Goal: Task Accomplishment & Management: Manage account settings

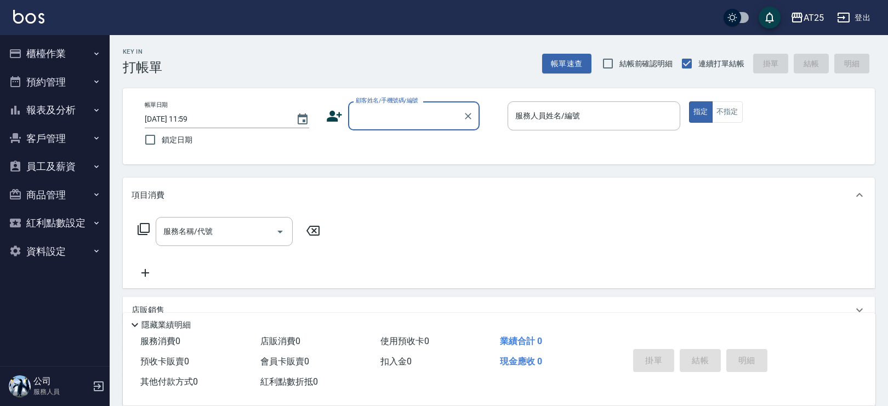
click at [43, 48] on button "櫃檯作業" at bounding box center [54, 53] width 101 height 29
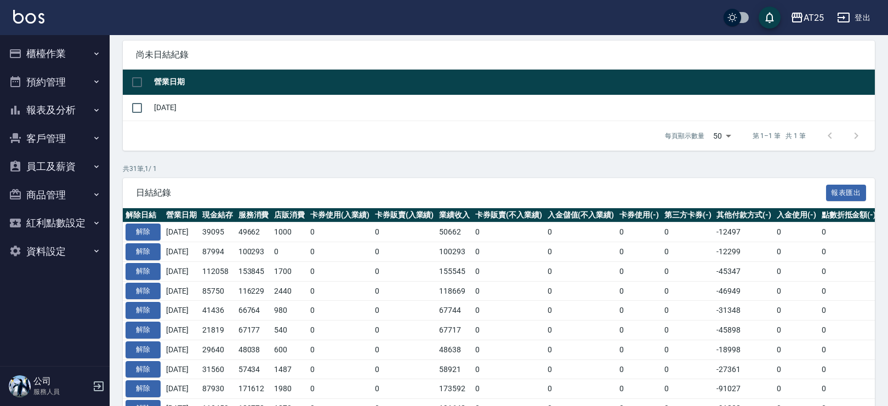
scroll to position [94, 0]
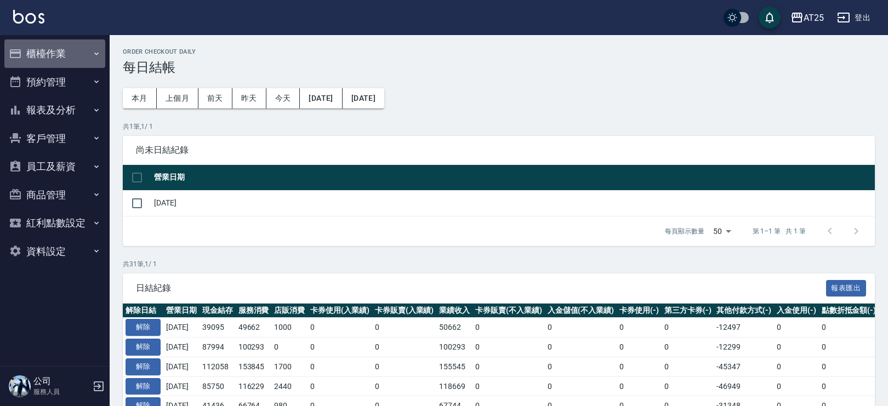
click at [79, 53] on button "櫃檯作業" at bounding box center [54, 53] width 101 height 29
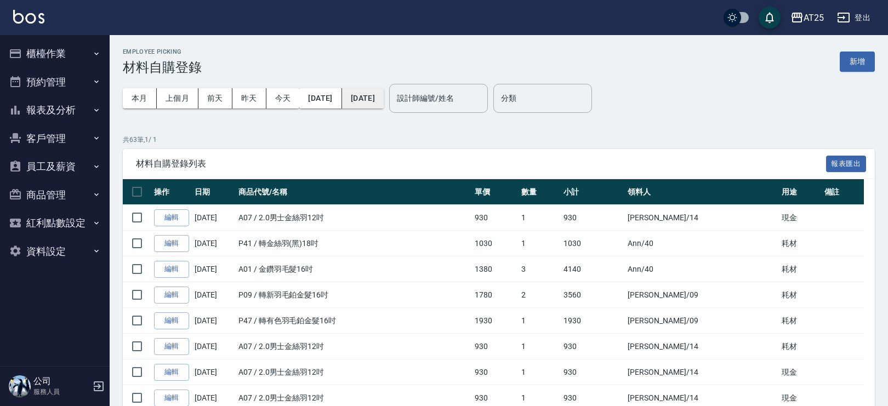
click at [384, 101] on button "[DATE]" at bounding box center [363, 98] width 42 height 20
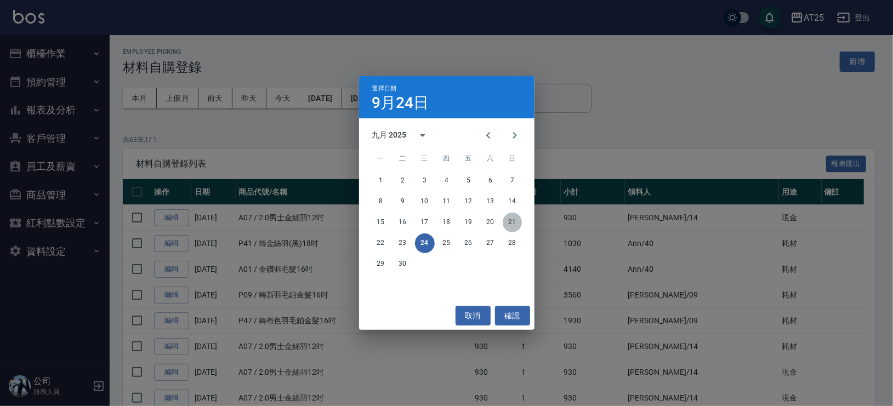
click at [518, 225] on button "21" at bounding box center [513, 223] width 20 height 20
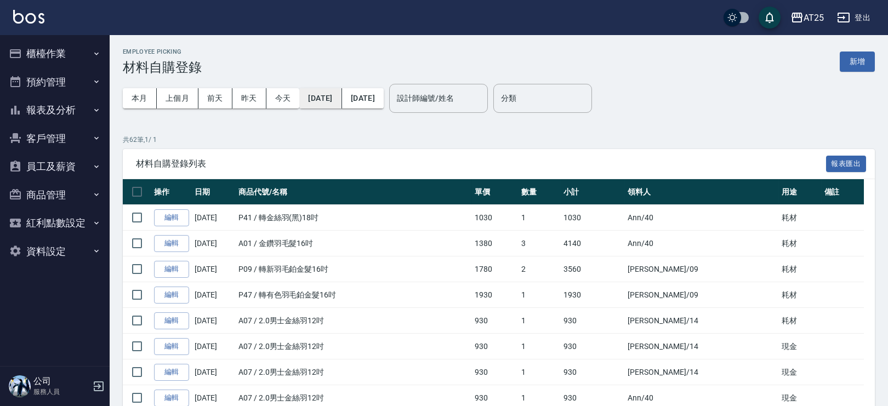
click at [339, 102] on button "[DATE]" at bounding box center [320, 98] width 42 height 20
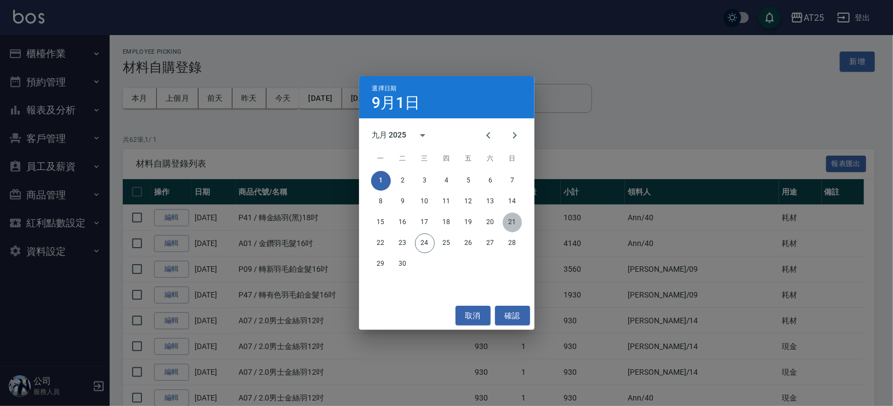
click at [513, 224] on button "21" at bounding box center [513, 223] width 20 height 20
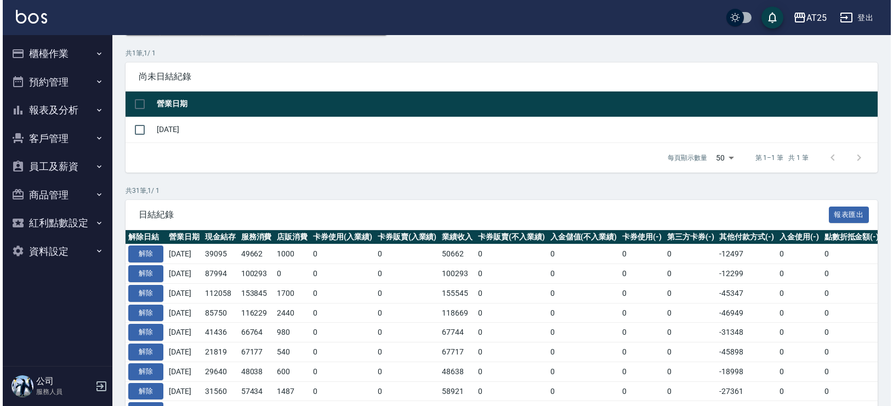
scroll to position [45, 0]
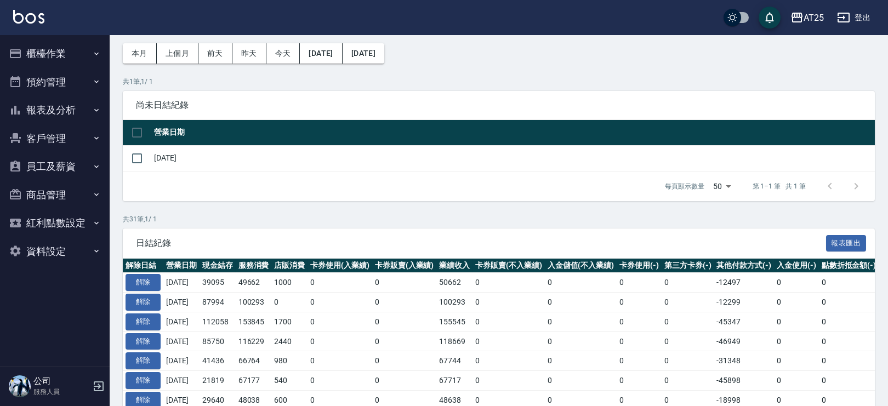
click at [59, 53] on button "櫃檯作業" at bounding box center [54, 53] width 101 height 29
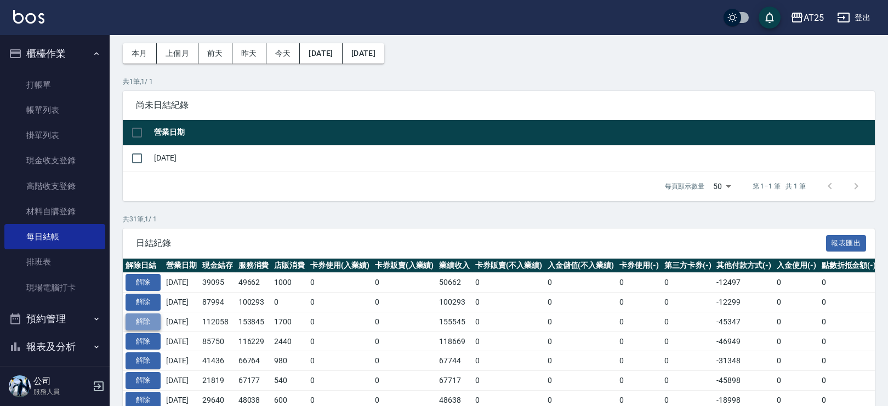
click at [151, 323] on button "解除" at bounding box center [143, 322] width 35 height 17
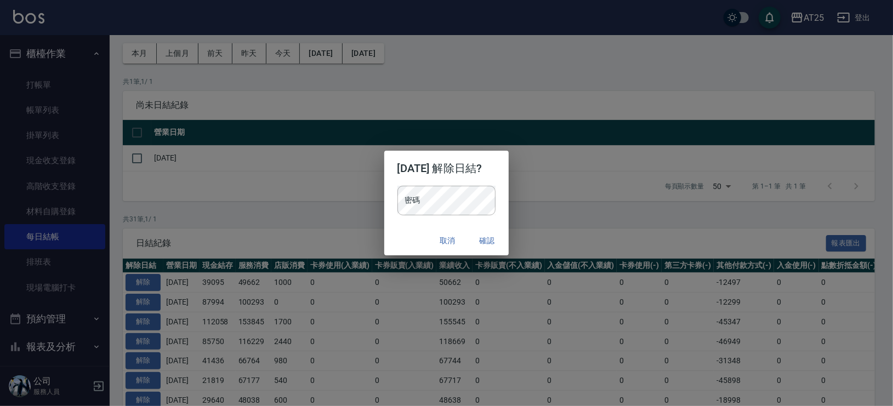
click at [406, 195] on div "密碼 密碼" at bounding box center [446, 201] width 99 height 30
click at [493, 237] on button "確認" at bounding box center [486, 241] width 35 height 20
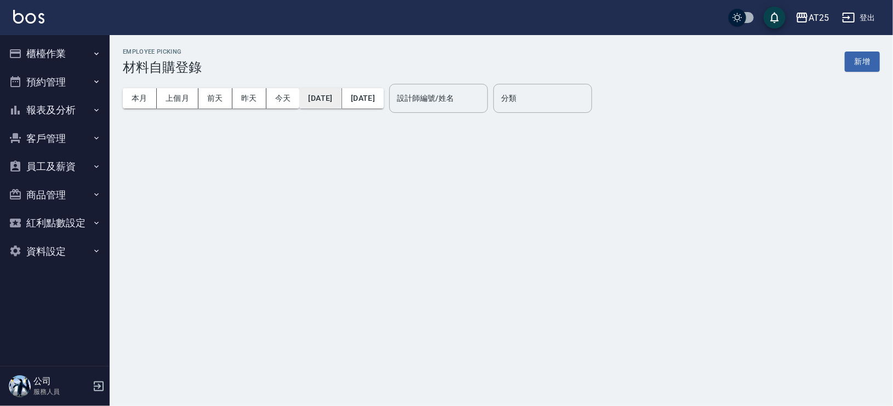
click at [338, 96] on button "2025/09/01" at bounding box center [320, 98] width 42 height 20
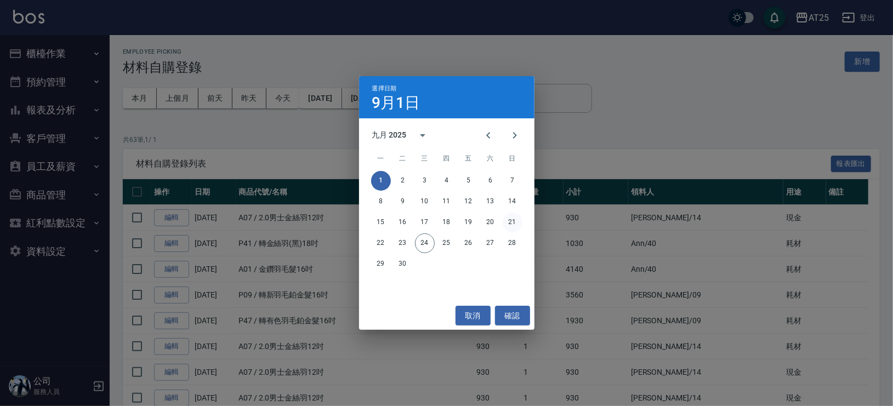
click at [514, 219] on button "21" at bounding box center [513, 223] width 20 height 20
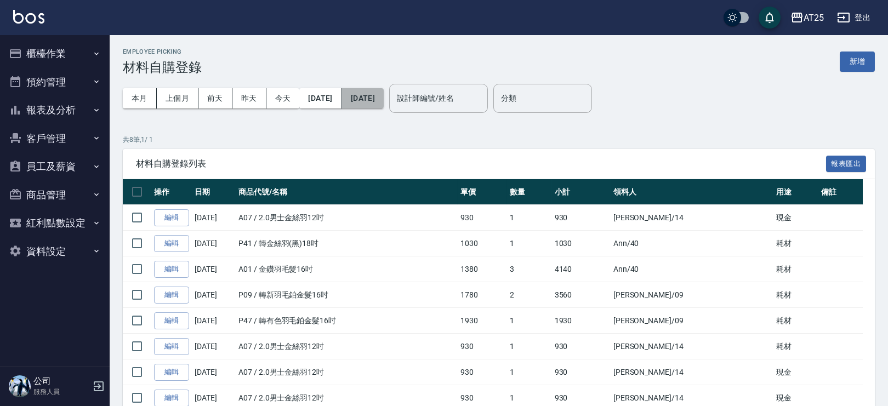
click at [384, 101] on button "[DATE]" at bounding box center [363, 98] width 42 height 20
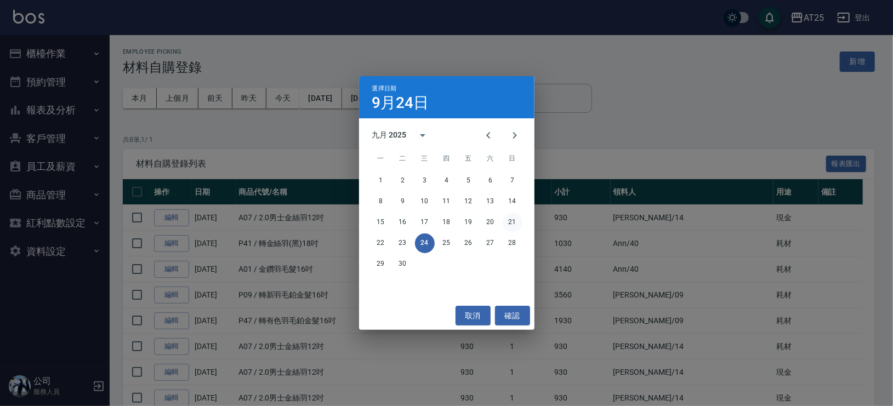
click at [511, 217] on button "21" at bounding box center [513, 223] width 20 height 20
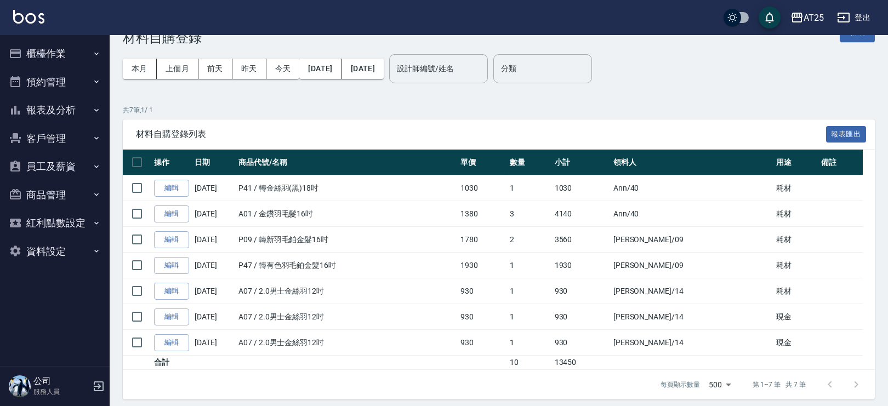
scroll to position [35, 0]
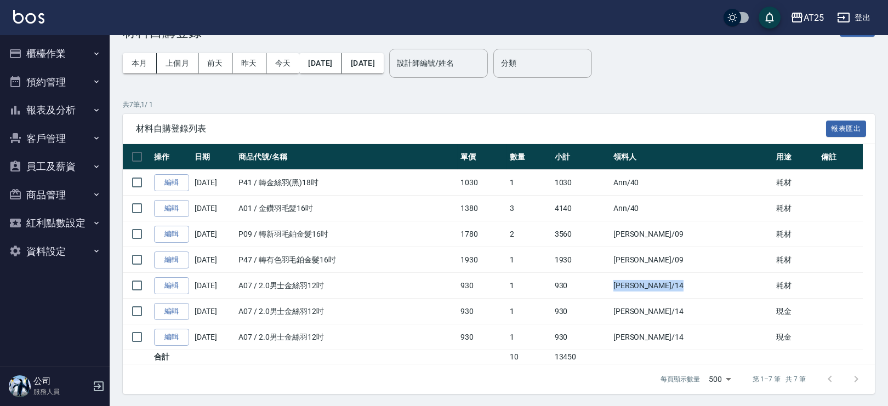
drag, startPoint x: 683, startPoint y: 287, endPoint x: 695, endPoint y: 298, distance: 16.7
click at [697, 294] on td "Ken /14" at bounding box center [692, 286] width 163 height 26
click at [695, 310] on tr "編輯 09/21/2025 A07 / 2.0男士金絲羽12吋 930 1 930 Ken /14 現金" at bounding box center [499, 312] width 752 height 26
drag, startPoint x: 678, startPoint y: 338, endPoint x: 692, endPoint y: 338, distance: 13.7
click at [689, 338] on td "Ken /14" at bounding box center [692, 338] width 163 height 26
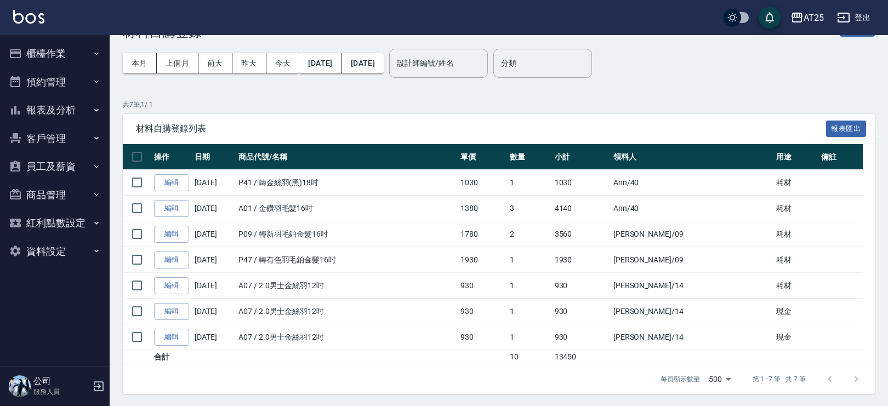
click at [698, 335] on td "Ken /14" at bounding box center [692, 338] width 163 height 26
drag, startPoint x: 530, startPoint y: 340, endPoint x: 797, endPoint y: 339, distance: 267.0
click at [797, 339] on tr "編輯 09/21/2025 A07 / 2.0男士金絲羽12吋 930 1 930 Ken /14 現金" at bounding box center [499, 338] width 752 height 26
drag, startPoint x: 145, startPoint y: 335, endPoint x: 133, endPoint y: 331, distance: 12.1
click at [144, 335] on input "checkbox" at bounding box center [137, 337] width 23 height 23
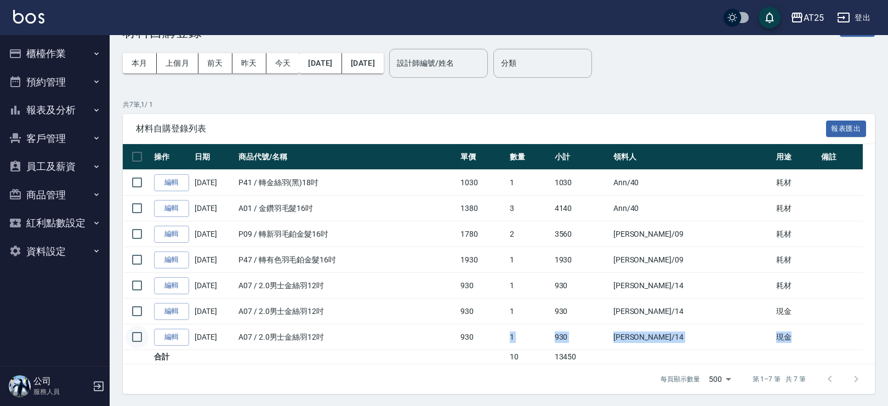
checkbox input "true"
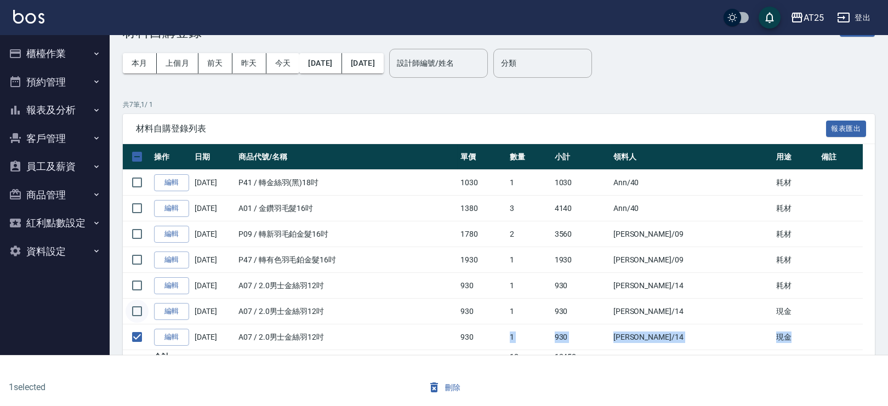
click at [134, 310] on input "checkbox" at bounding box center [137, 311] width 23 height 23
checkbox input "true"
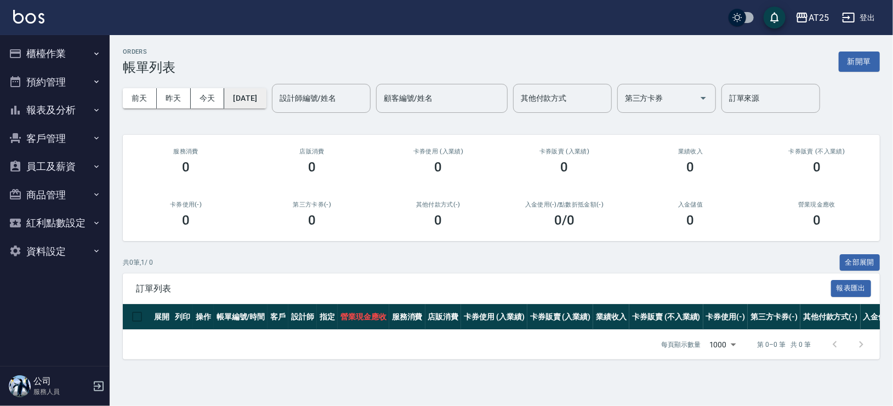
click at [262, 105] on button "[DATE]" at bounding box center [245, 98] width 42 height 20
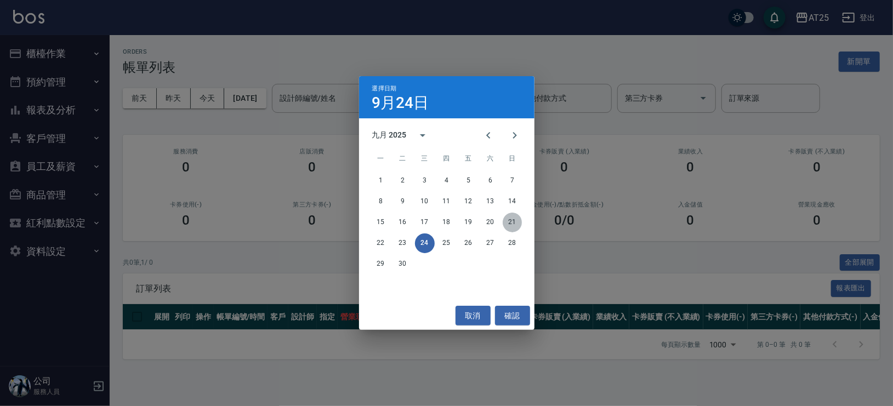
click at [505, 221] on button "21" at bounding box center [513, 223] width 20 height 20
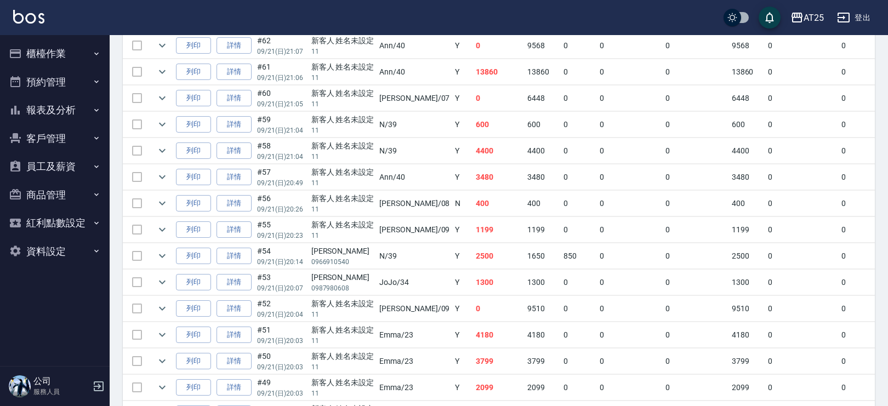
scroll to position [291, 0]
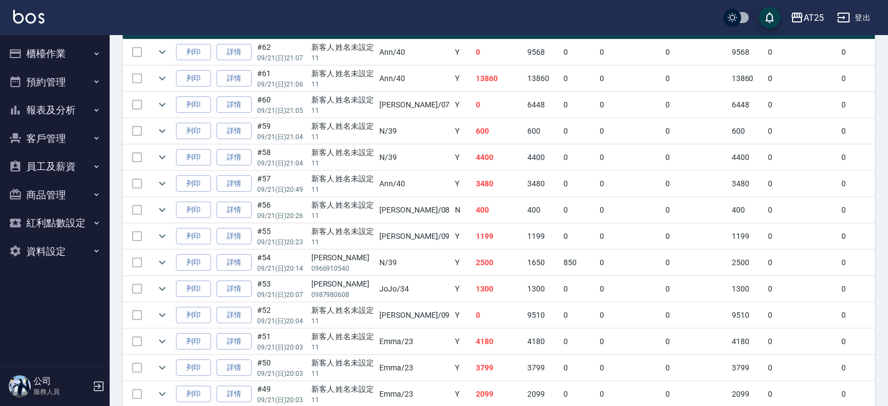
click at [473, 141] on td "600" at bounding box center [499, 131] width 52 height 26
drag, startPoint x: 165, startPoint y: 72, endPoint x: 352, endPoint y: 135, distance: 197.5
click at [165, 72] on icon "expand row" at bounding box center [162, 78] width 13 height 13
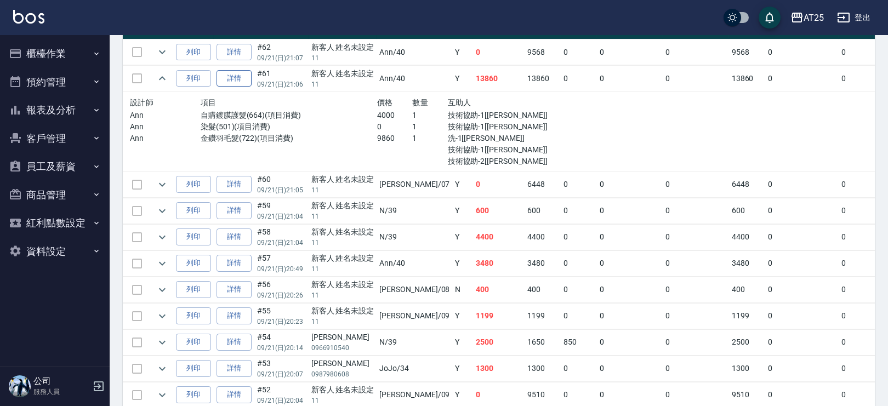
click at [226, 79] on link "詳情" at bounding box center [234, 78] width 35 height 17
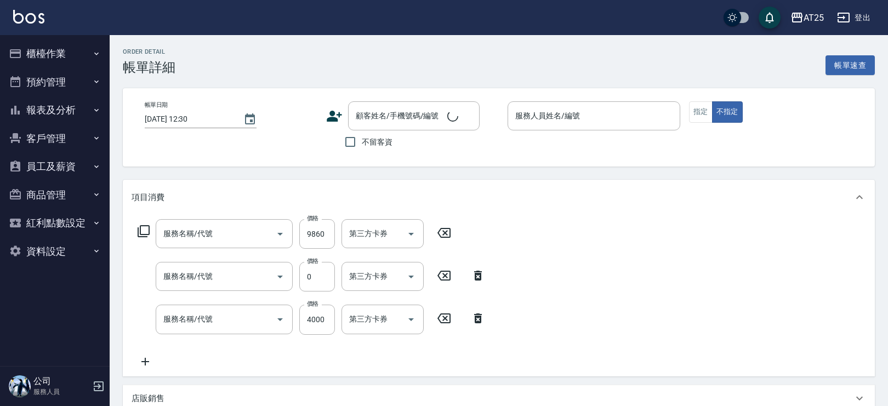
type input "2025/09/21 21:06"
type input "Ann-40"
type input "1380"
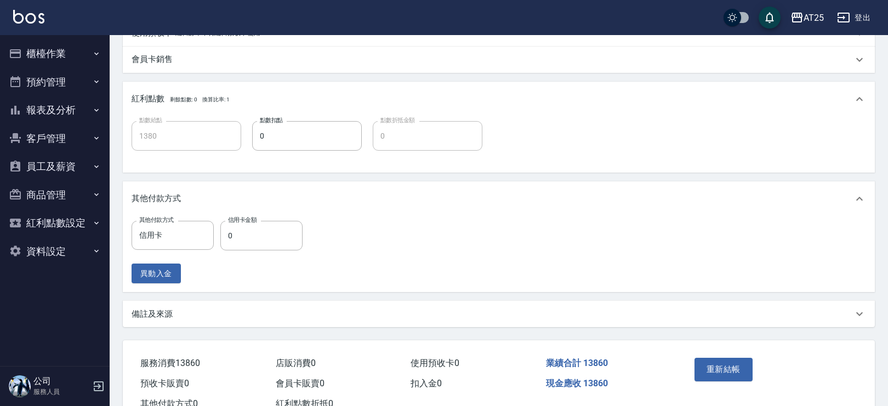
type input "金鑽羽毛髮(722)"
type input "染髮(501)"
type input "自購鍍膜護髮(664)"
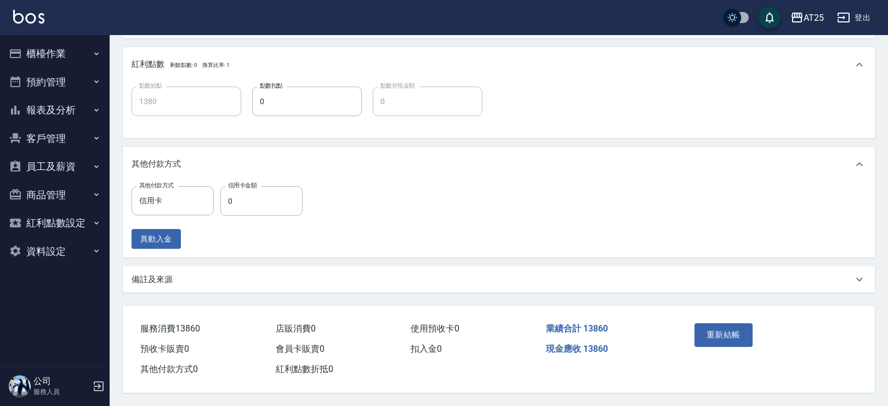
type input "新客人 姓名未設定/11/null"
click at [276, 209] on input "0" at bounding box center [261, 201] width 82 height 30
type input "138"
type input "1240"
type input "1386"
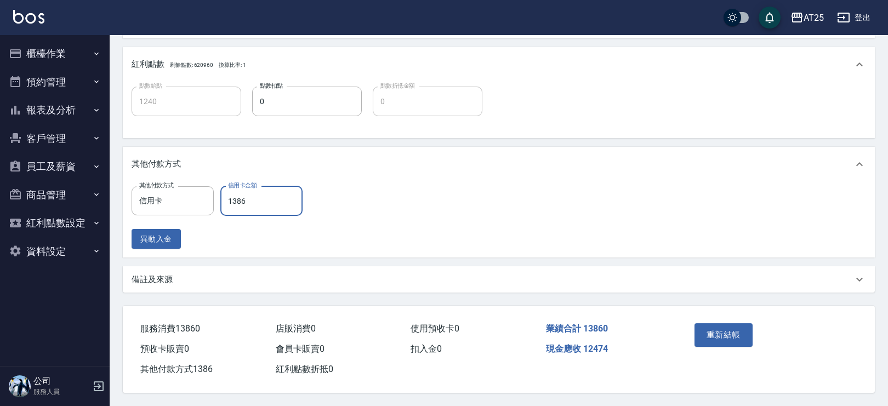
type input "0"
type input "13860"
click at [713, 331] on button "重新結帳" at bounding box center [724, 334] width 58 height 23
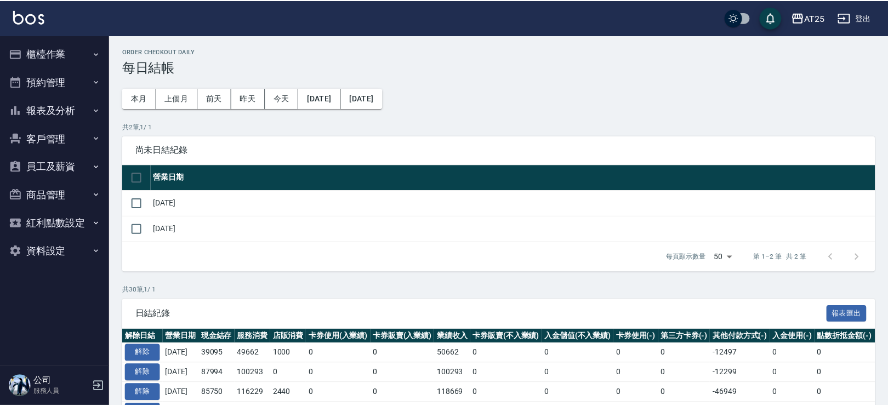
scroll to position [45, 0]
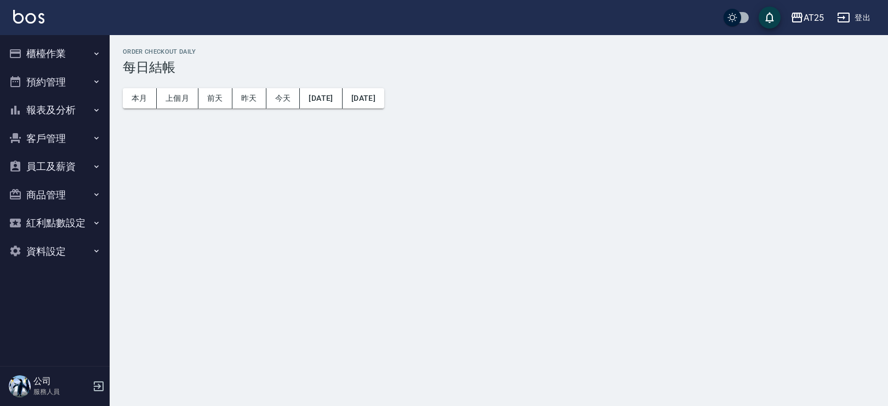
scroll to position [45, 0]
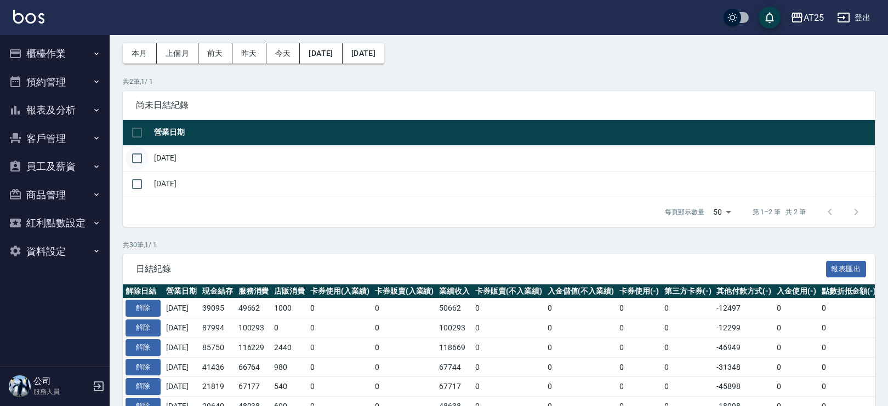
click at [143, 151] on input "checkbox" at bounding box center [137, 158] width 23 height 23
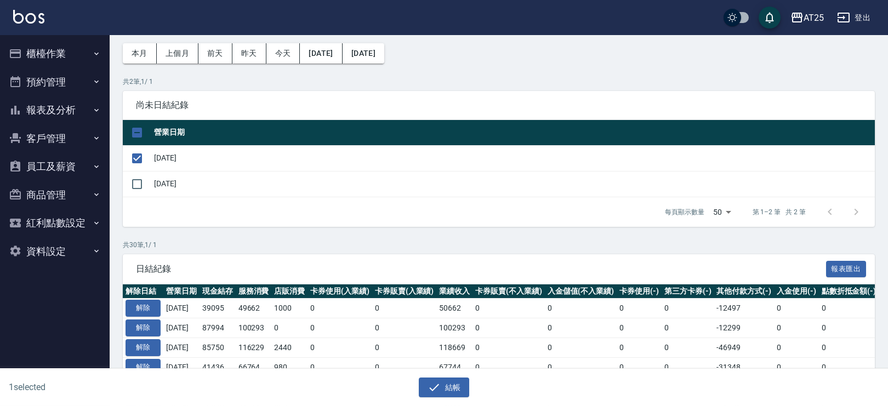
click at [446, 377] on div "結帳" at bounding box center [440, 383] width 440 height 29
click at [449, 394] on button "結帳" at bounding box center [444, 388] width 51 height 20
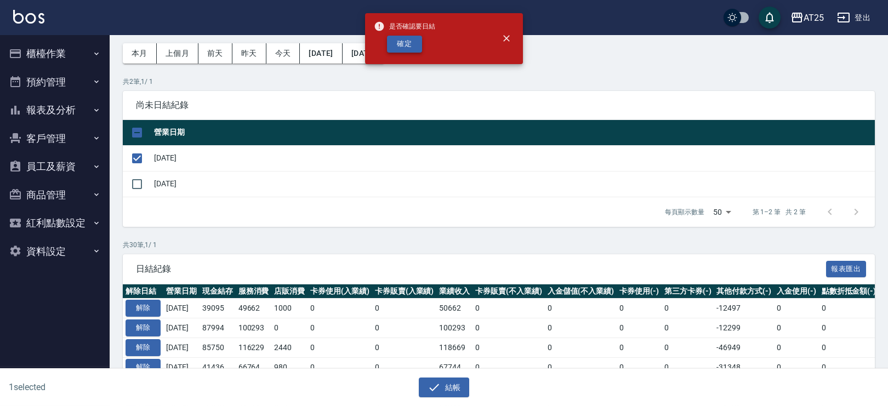
click at [409, 44] on button "確定" at bounding box center [404, 44] width 35 height 17
checkbox input "false"
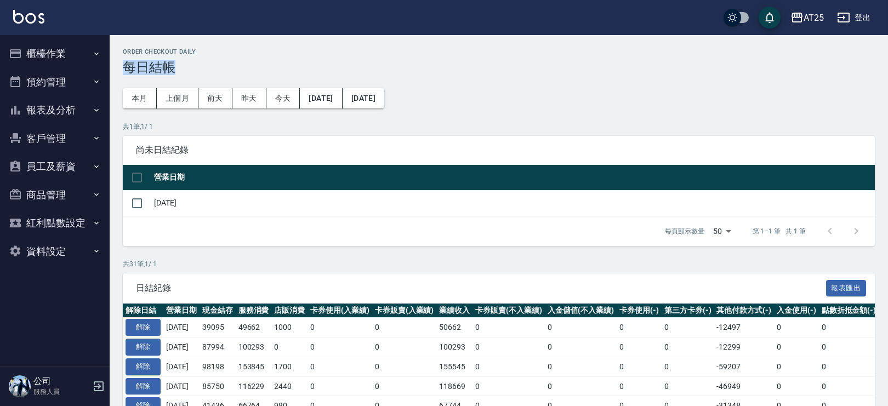
drag, startPoint x: 883, startPoint y: 46, endPoint x: 888, endPoint y: 72, distance: 26.1
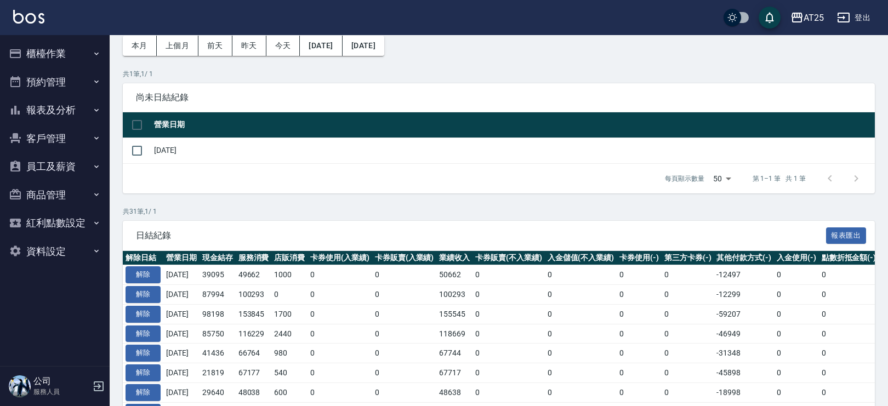
scroll to position [55, 0]
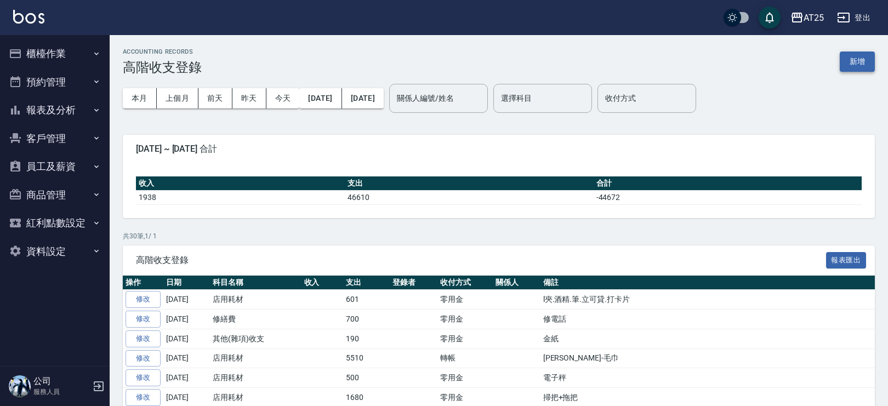
click at [863, 63] on button "新增" at bounding box center [857, 62] width 35 height 20
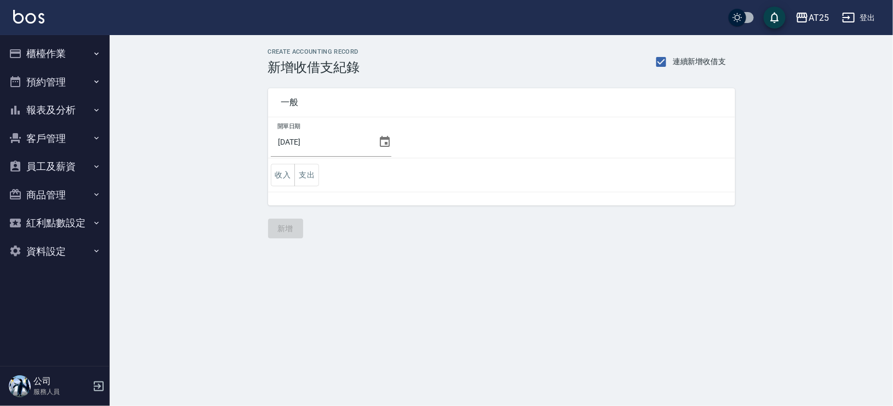
click at [381, 142] on icon at bounding box center [385, 141] width 10 height 11
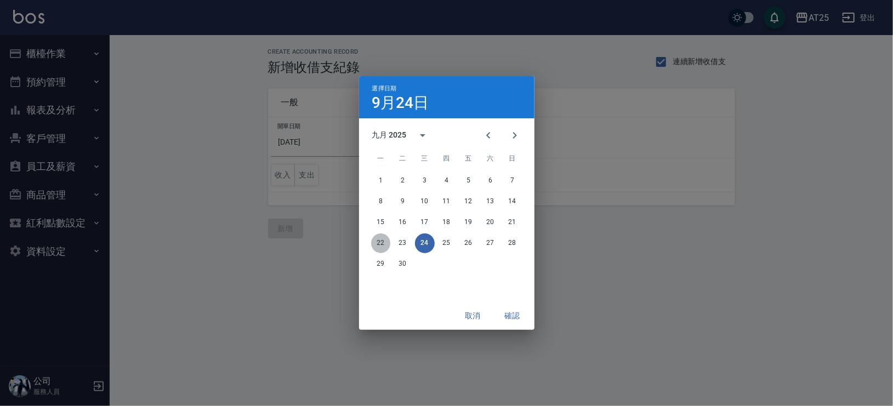
click at [374, 241] on button "22" at bounding box center [381, 244] width 20 height 20
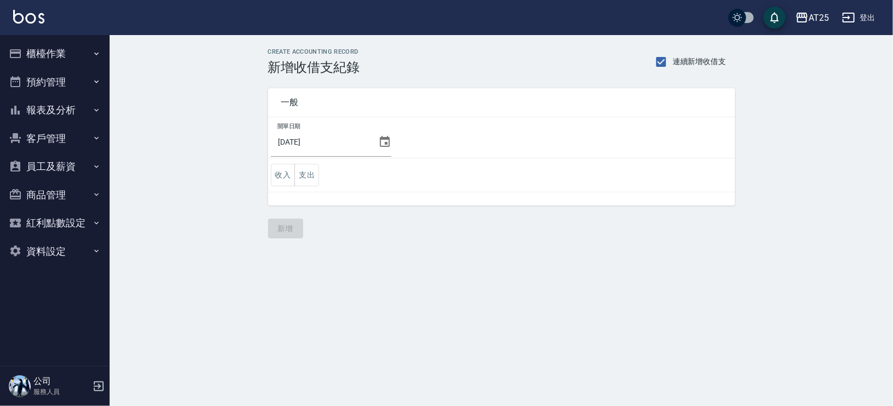
click at [302, 173] on button "支出" at bounding box center [306, 175] width 25 height 22
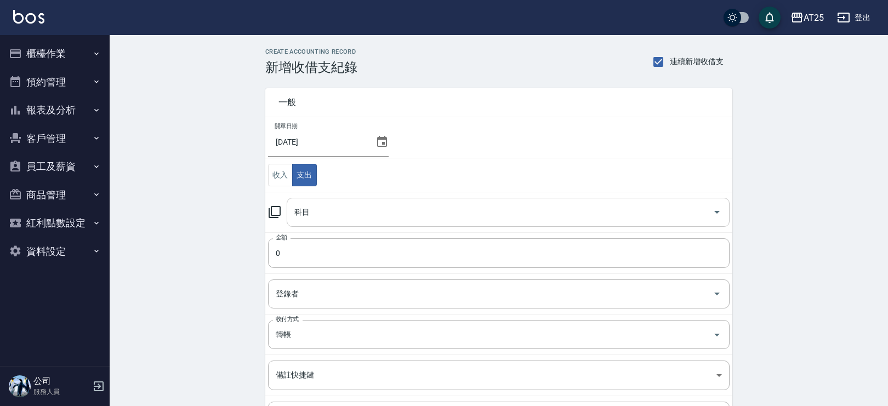
click at [353, 209] on input "科目" at bounding box center [500, 212] width 417 height 19
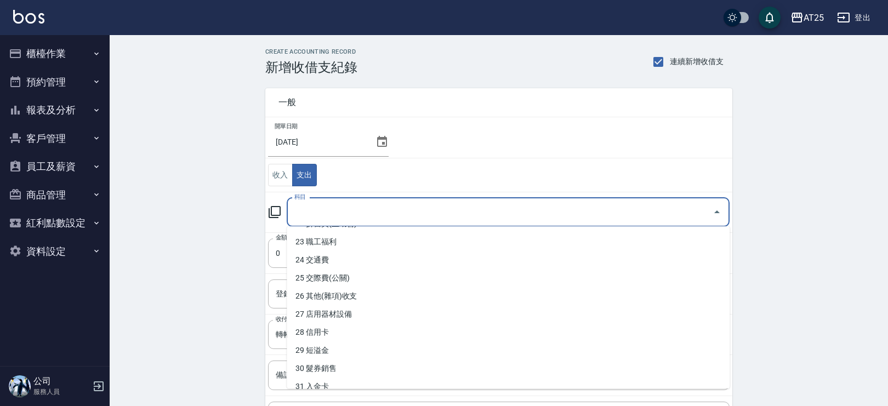
scroll to position [378, 0]
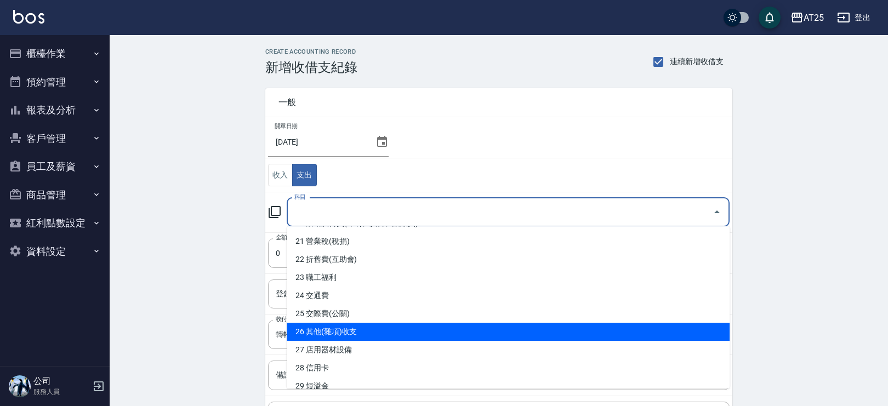
click at [581, 324] on li "26 其他(雜項)收支" at bounding box center [508, 332] width 443 height 18
type input "26 其他(雜項)收支"
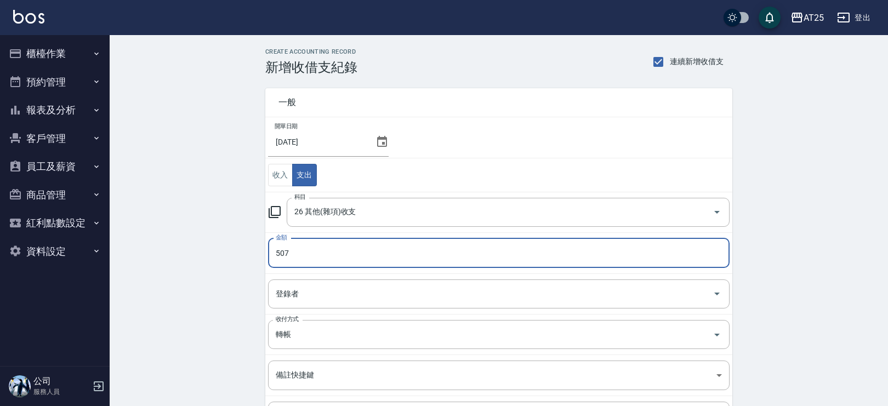
scroll to position [85, 0]
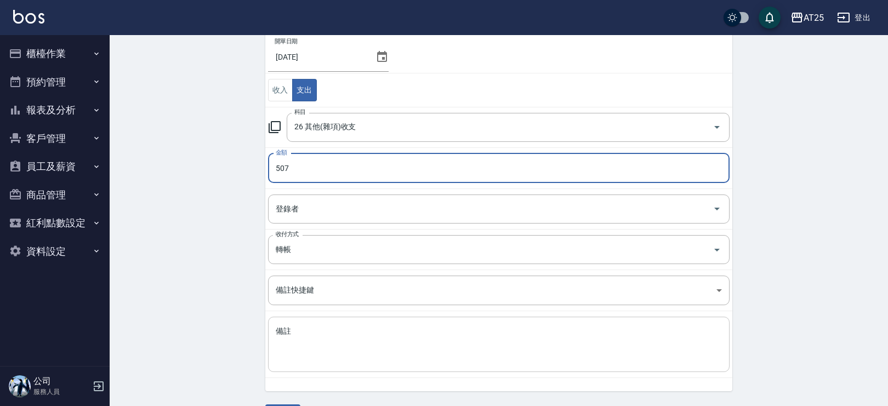
type input "507"
click at [326, 350] on textarea "備註" at bounding box center [499, 344] width 446 height 37
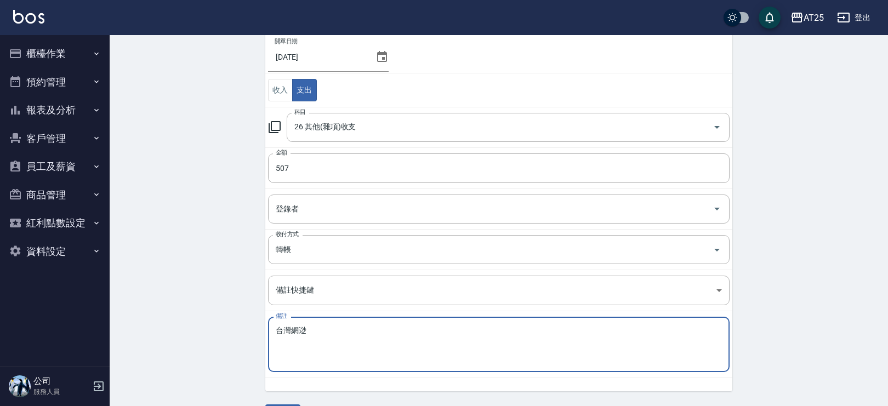
scroll to position [115, 0]
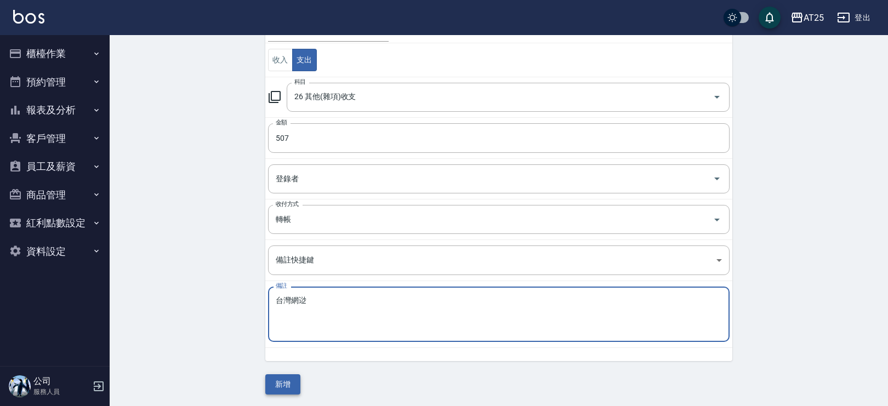
type textarea "台灣網逤"
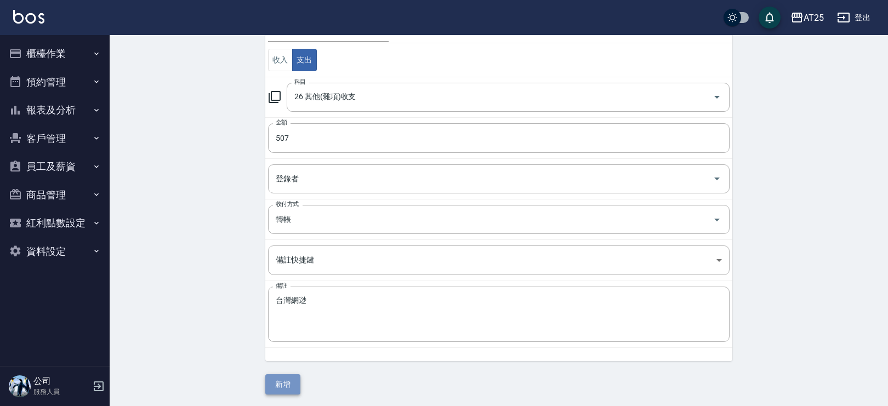
click at [281, 380] on button "新增" at bounding box center [282, 384] width 35 height 20
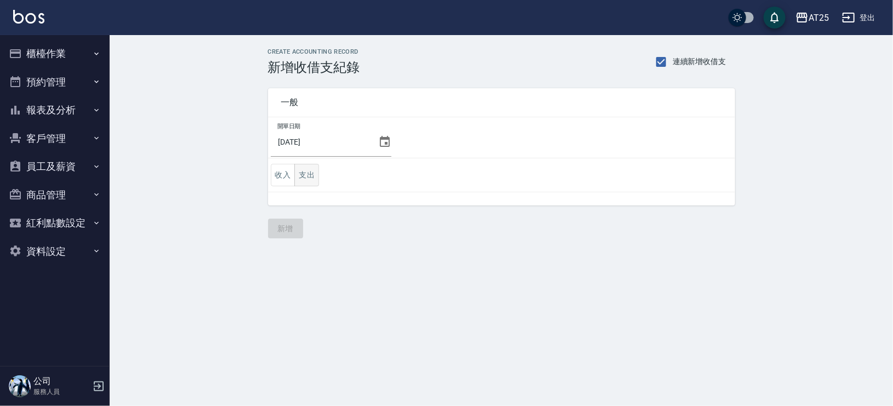
click at [300, 171] on button "支出" at bounding box center [306, 175] width 25 height 22
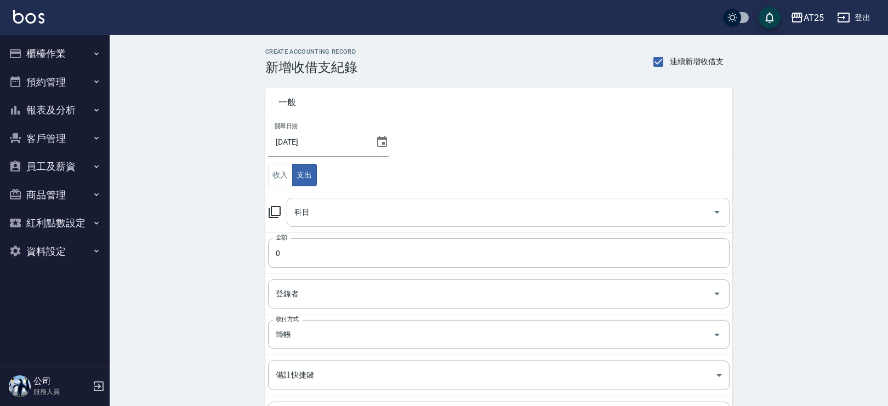
click at [371, 214] on input "科目" at bounding box center [500, 212] width 417 height 19
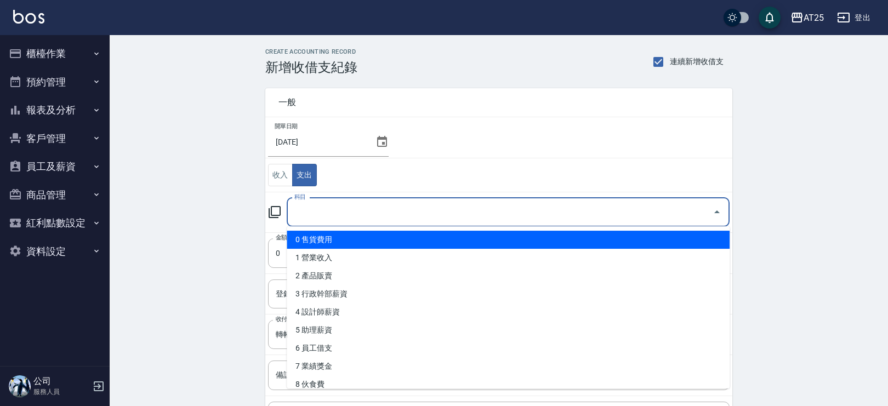
click at [383, 139] on icon at bounding box center [382, 141] width 13 height 13
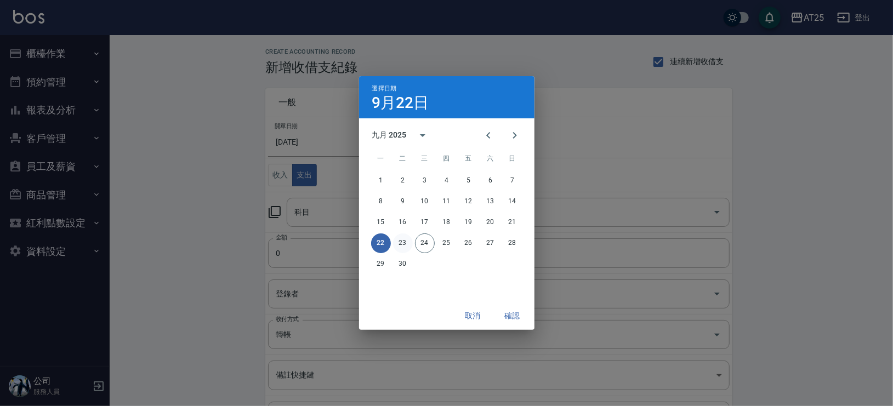
click at [401, 237] on button "23" at bounding box center [403, 244] width 20 height 20
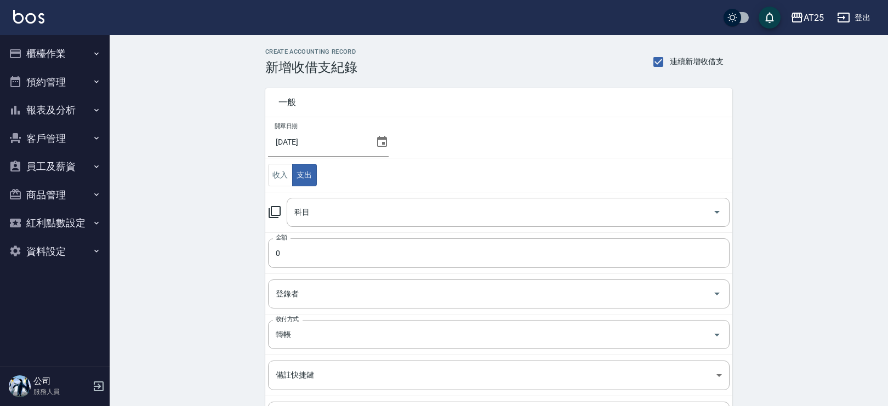
click at [544, 232] on td "金額 0 金額" at bounding box center [498, 252] width 467 height 41
click at [545, 215] on input "科目" at bounding box center [500, 212] width 417 height 19
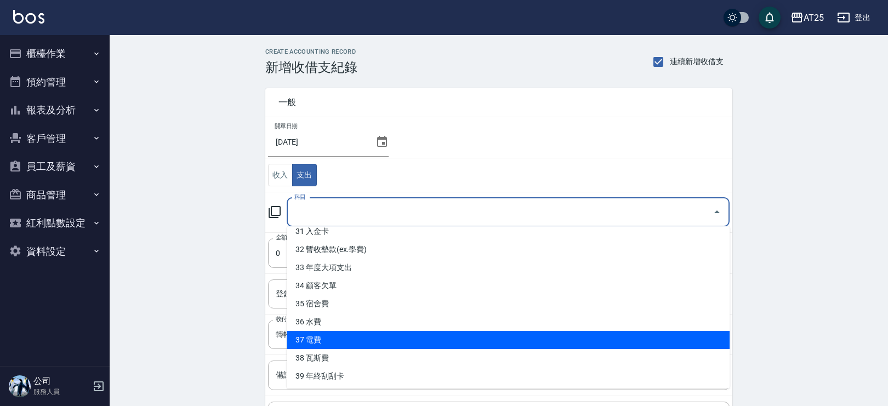
click at [401, 344] on li "37 電費" at bounding box center [508, 340] width 443 height 18
type input "37 電費"
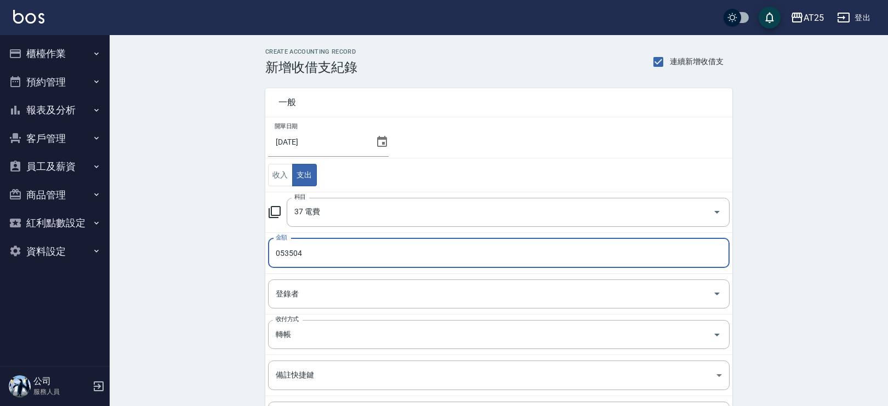
drag, startPoint x: 512, startPoint y: 245, endPoint x: 144, endPoint y: 213, distance: 369.8
click at [144, 213] on div "CREATE ACCOUNTING RECORD 新增收借支紀錄 連續新增收借支 一般 開單日期 2025/09/23 收入 支出 科目 37 電費 科目 金…" at bounding box center [499, 279] width 779 height 488
type input "53504"
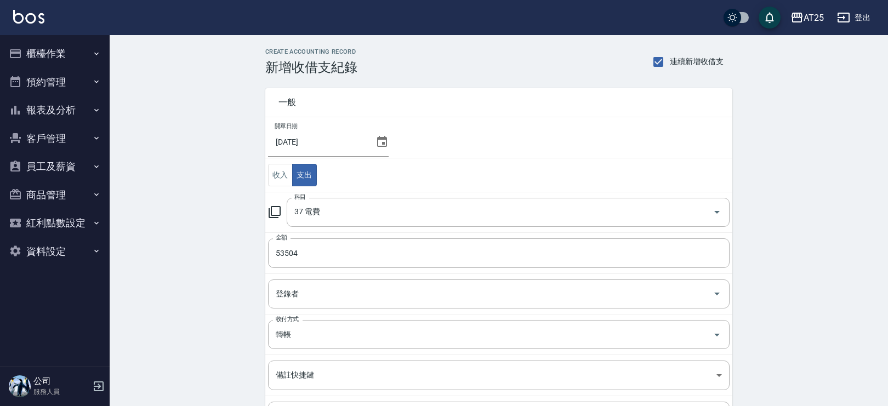
drag, startPoint x: 876, startPoint y: 428, endPoint x: 867, endPoint y: 428, distance: 8.2
click at [867, 406] on html "AT25 登出 櫃檯作業 打帳單 帳單列表 掛單列表 現金收支登錄 高階收支登錄 材料自購登錄 每日結帳 排班表 現場電腦打卡 預約管理 預約管理 單日預約紀…" at bounding box center [444, 261] width 888 height 523
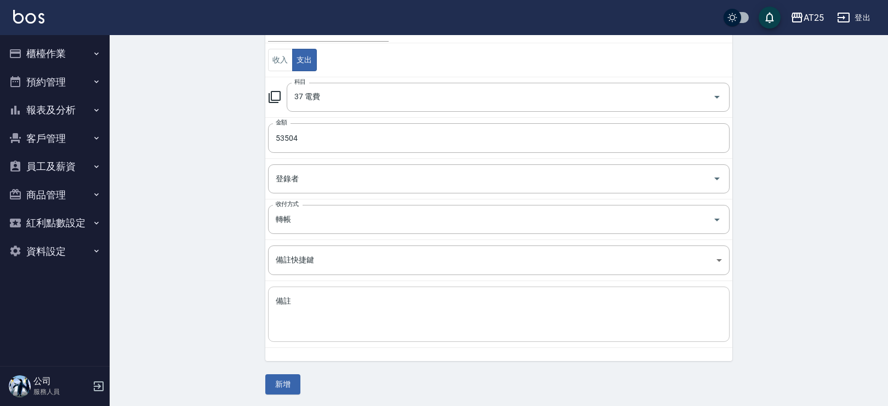
click at [398, 333] on div "x 備註" at bounding box center [499, 314] width 462 height 55
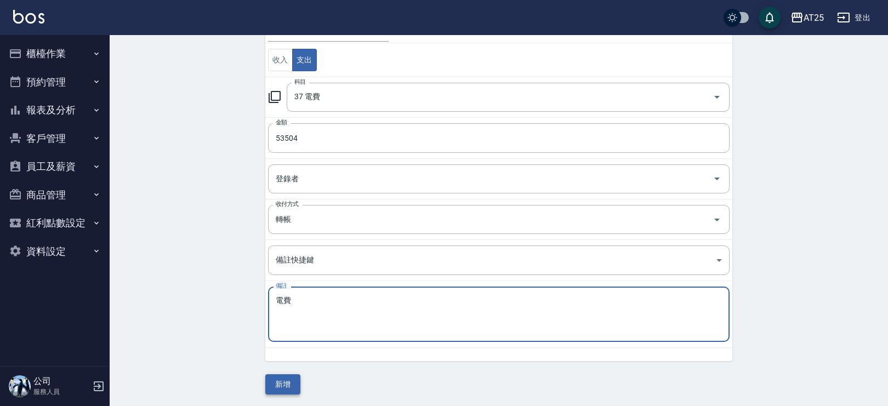
type textarea "電費"
click at [281, 378] on button "新增" at bounding box center [282, 384] width 35 height 20
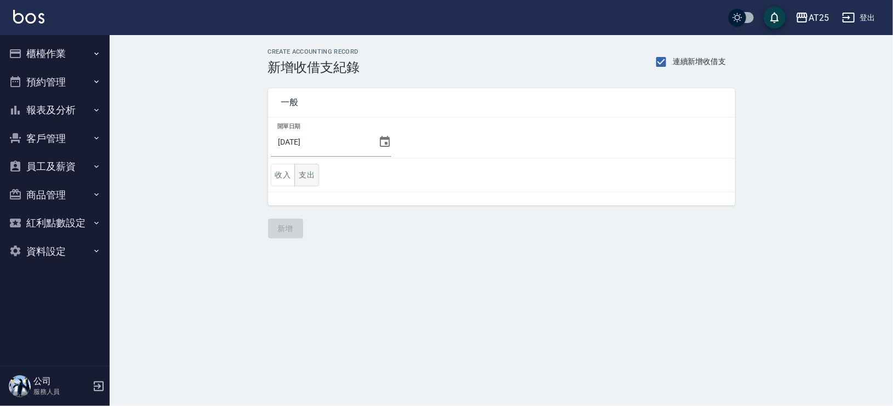
click at [311, 173] on button "支出" at bounding box center [306, 175] width 25 height 22
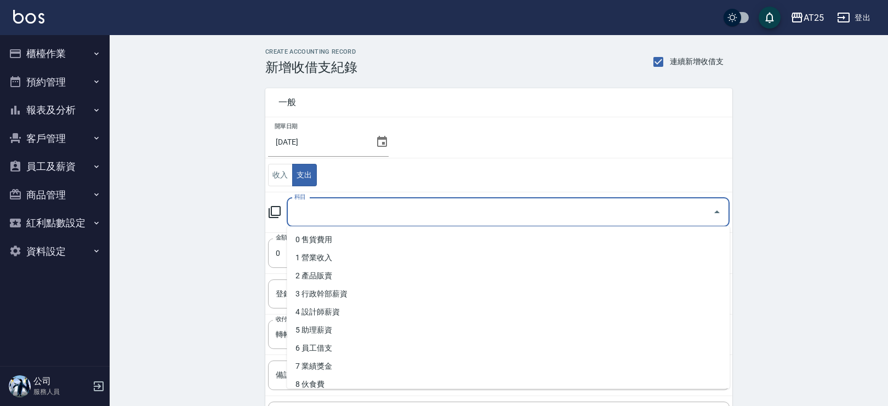
click at [356, 213] on input "科目" at bounding box center [500, 212] width 417 height 19
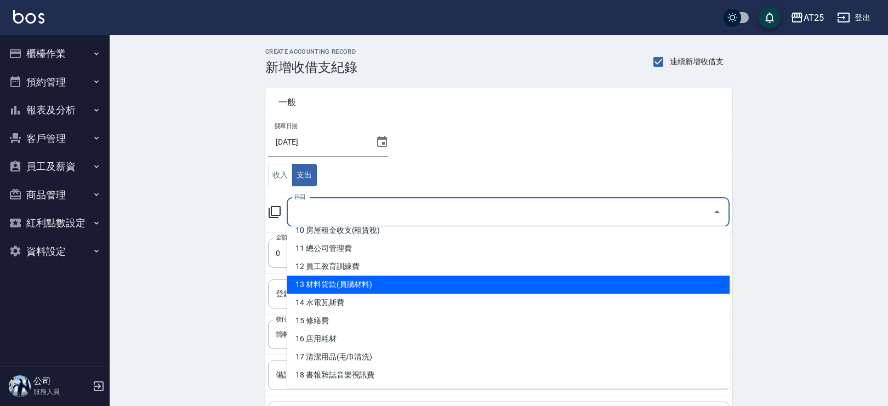
click at [720, 280] on li "13 材料貨款(員購材料)" at bounding box center [508, 285] width 443 height 18
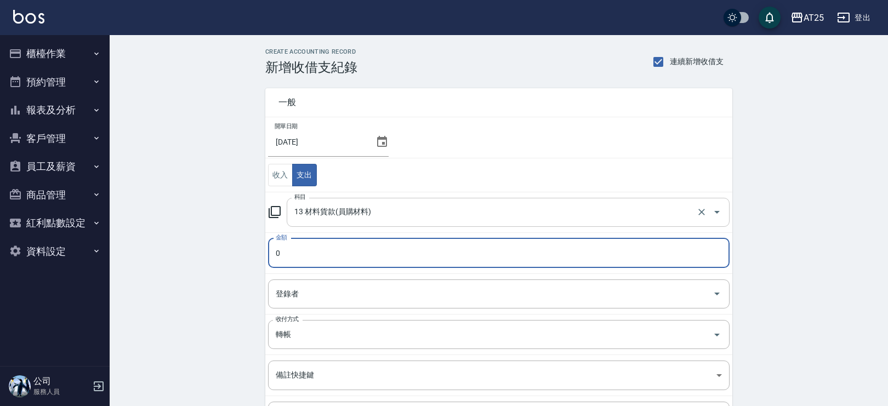
click at [577, 224] on div "13 材料貨款(員購材料) 科目" at bounding box center [508, 212] width 443 height 29
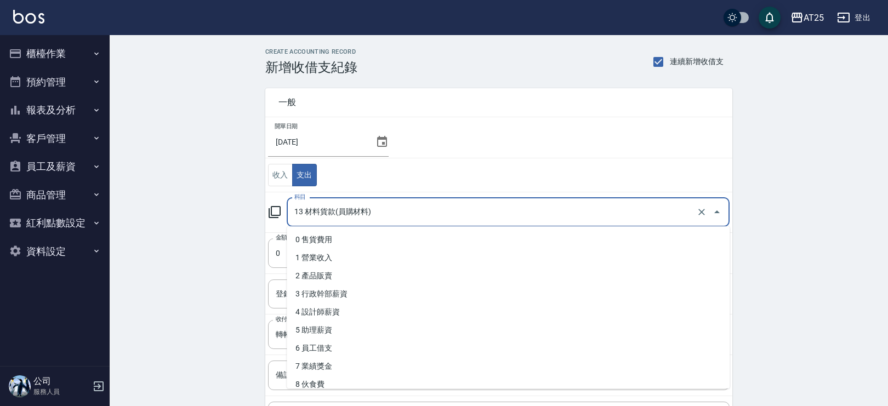
click at [628, 219] on input "13 材料貨款(員購材料)" at bounding box center [493, 212] width 402 height 19
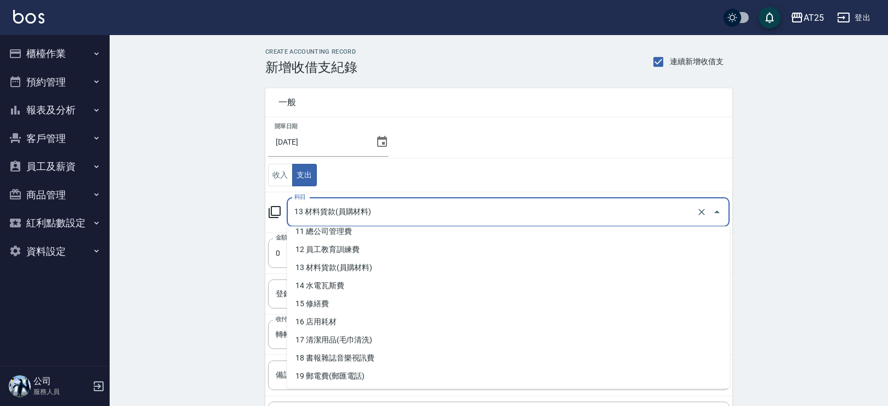
scroll to position [209, 0]
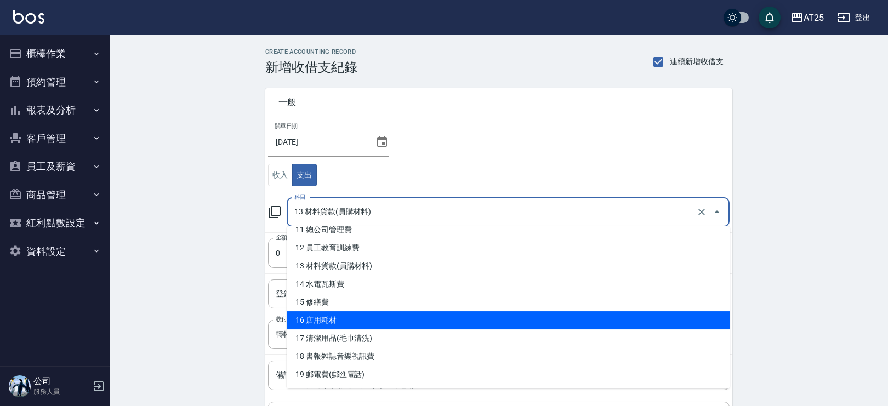
click at [631, 317] on li "16 店用耗材" at bounding box center [508, 320] width 443 height 18
type input "16 店用耗材"
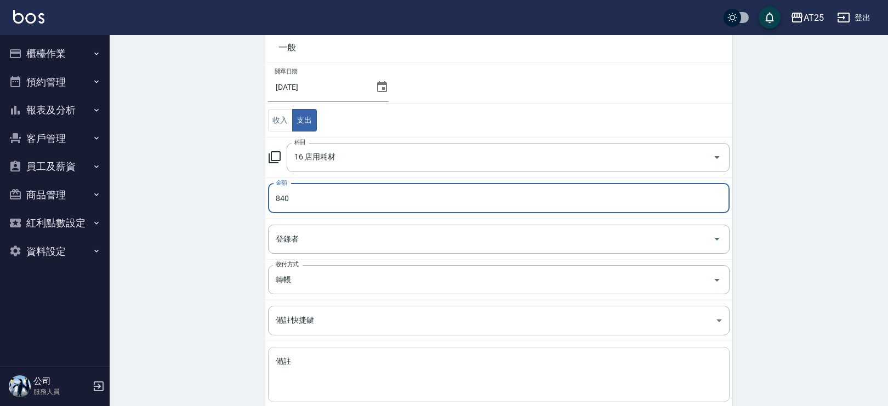
scroll to position [70, 0]
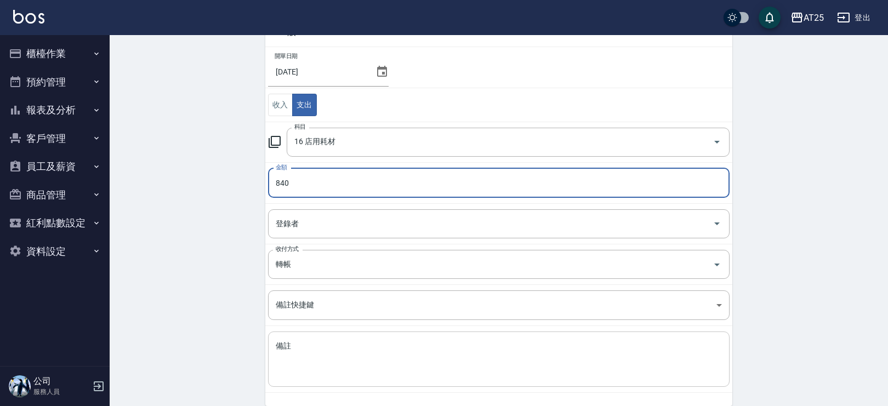
type input "840"
click at [376, 343] on textarea "備註" at bounding box center [499, 359] width 446 height 37
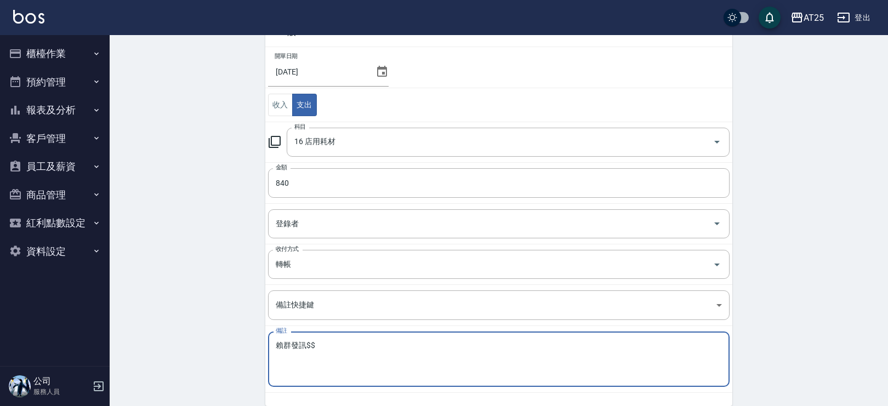
scroll to position [115, 0]
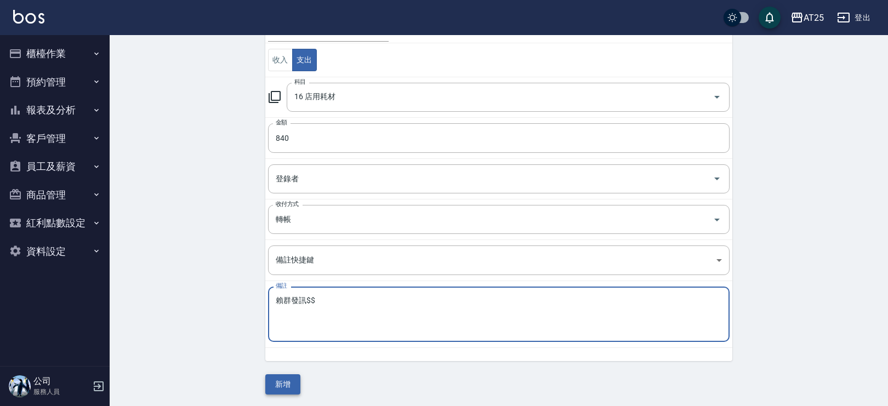
type textarea "賴群發訊$$"
click at [282, 385] on button "新增" at bounding box center [282, 384] width 35 height 20
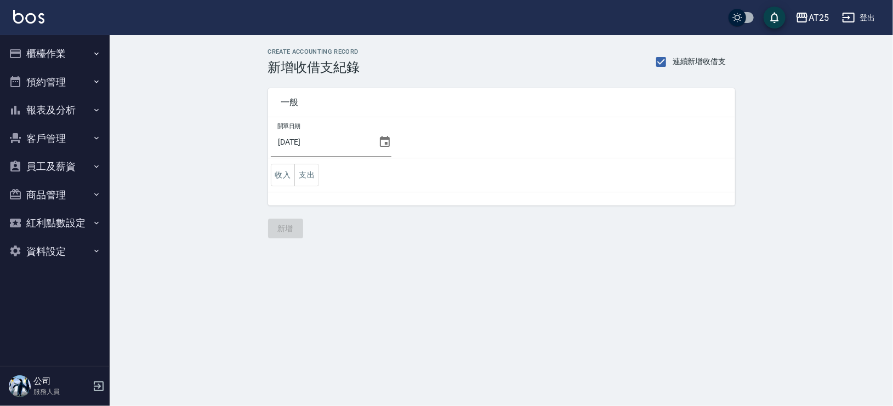
click at [62, 48] on button "櫃檯作業" at bounding box center [54, 53] width 101 height 29
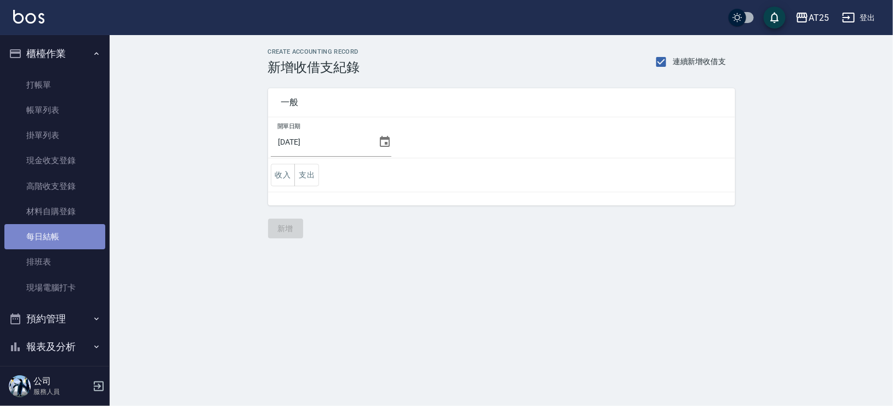
click at [70, 240] on link "每日結帳" at bounding box center [54, 236] width 101 height 25
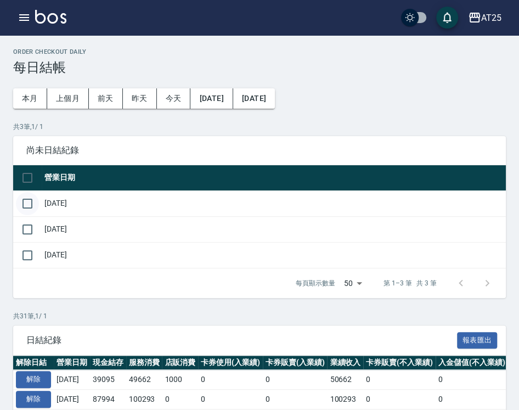
click at [29, 197] on input "checkbox" at bounding box center [27, 203] width 23 height 23
checkbox input "true"
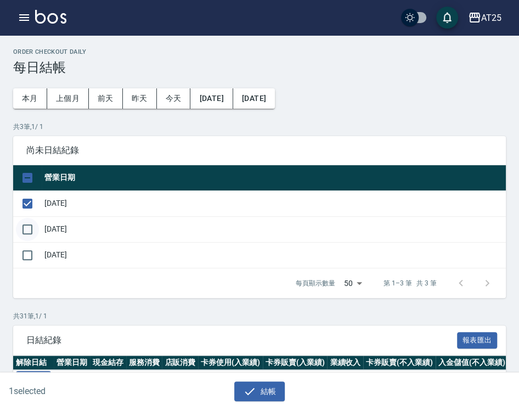
click at [28, 227] on input "checkbox" at bounding box center [27, 229] width 23 height 23
checkbox input "true"
click at [256, 393] on button "結帳" at bounding box center [259, 391] width 51 height 20
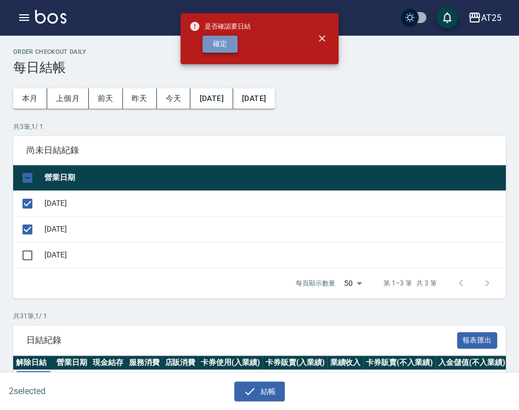
click at [220, 42] on button "確定" at bounding box center [219, 44] width 35 height 17
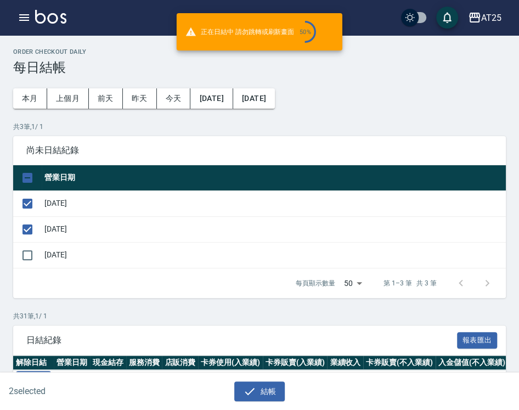
checkbox input "false"
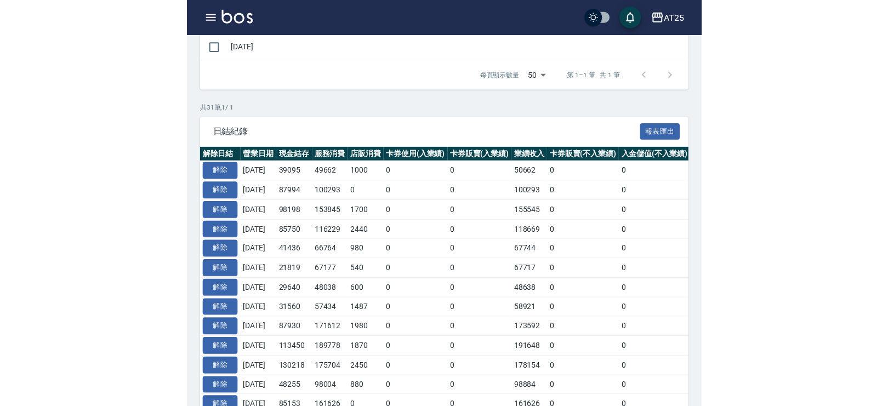
scroll to position [163, 0]
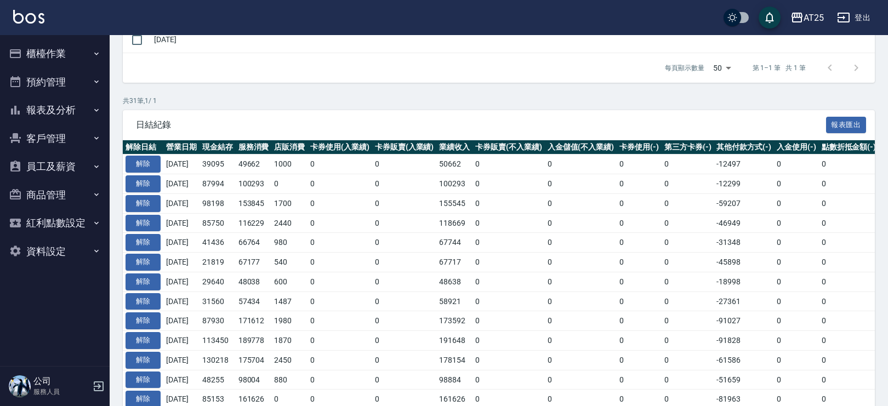
click at [87, 115] on button "報表及分析" at bounding box center [54, 110] width 101 height 29
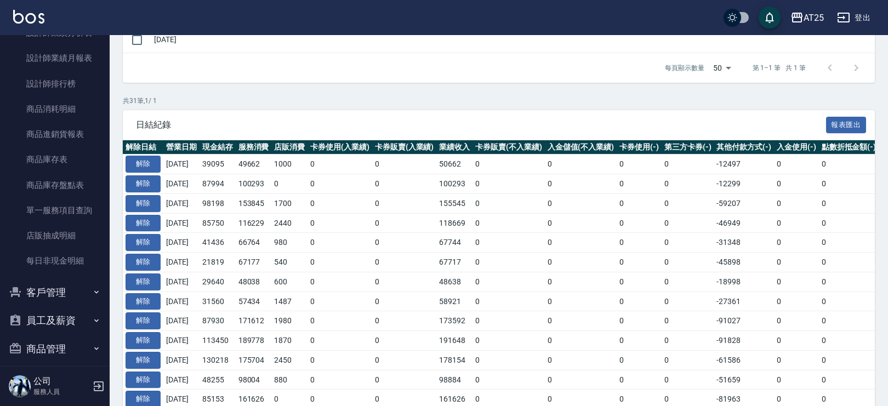
scroll to position [295, 0]
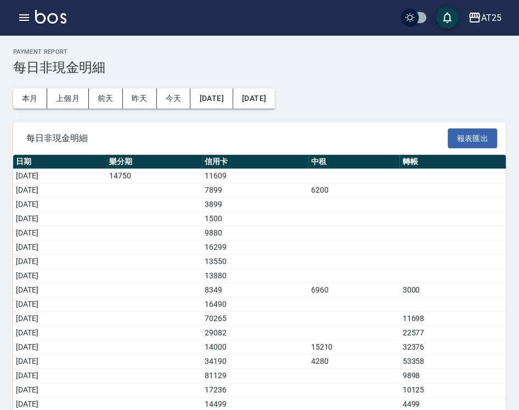
click at [408, 79] on div "Payment Report 每日非現金明細 本月 上個月 前天 昨天 今天 2025/09/01 2025/09/24 每日非現金明細 報表匯出 日期 樂分…" at bounding box center [259, 286] width 519 height 503
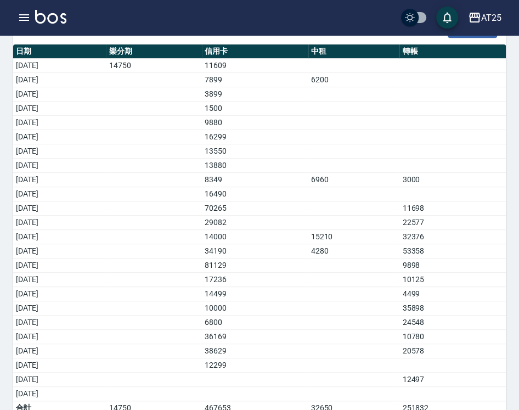
scroll to position [113, 0]
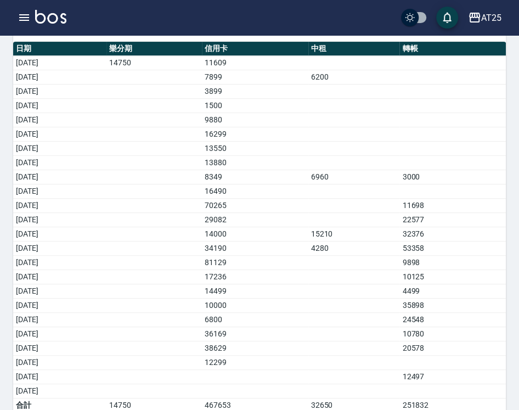
click at [395, 252] on td "4280" at bounding box center [354, 248] width 92 height 14
click at [419, 289] on td "4499" at bounding box center [452, 291] width 106 height 14
drag, startPoint x: 340, startPoint y: 277, endPoint x: 297, endPoint y: 276, distance: 43.3
click at [340, 277] on td "a dense table" at bounding box center [354, 277] width 92 height 14
drag, startPoint x: 100, startPoint y: 319, endPoint x: 400, endPoint y: 323, distance: 299.4
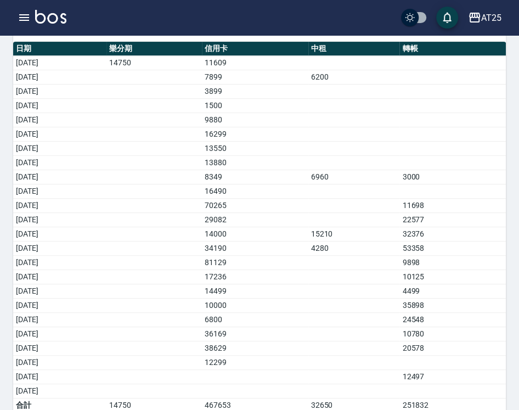
click at [400, 323] on tr "2025/09/19 6800 24548" at bounding box center [259, 320] width 492 height 14
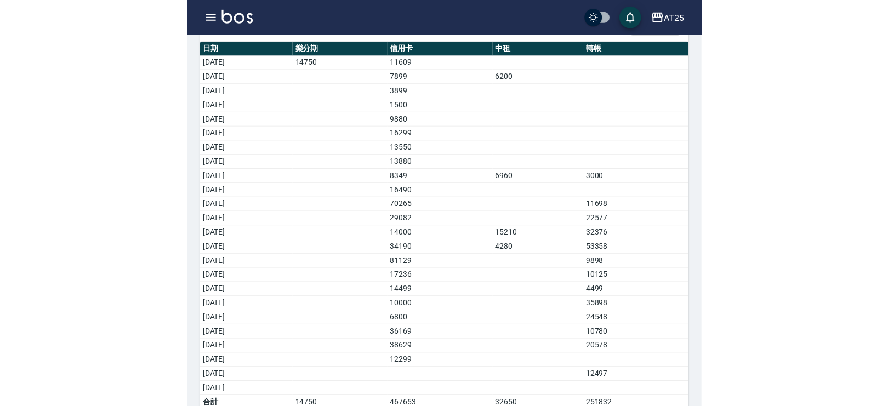
scroll to position [30, 0]
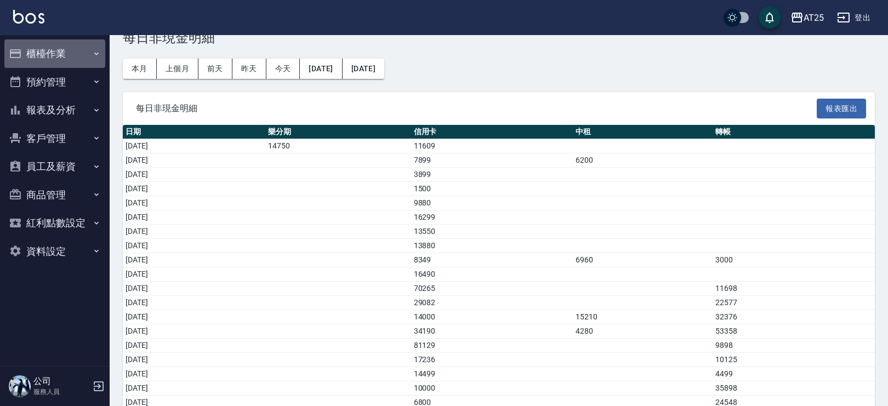
click at [60, 62] on button "櫃檯作業" at bounding box center [54, 53] width 101 height 29
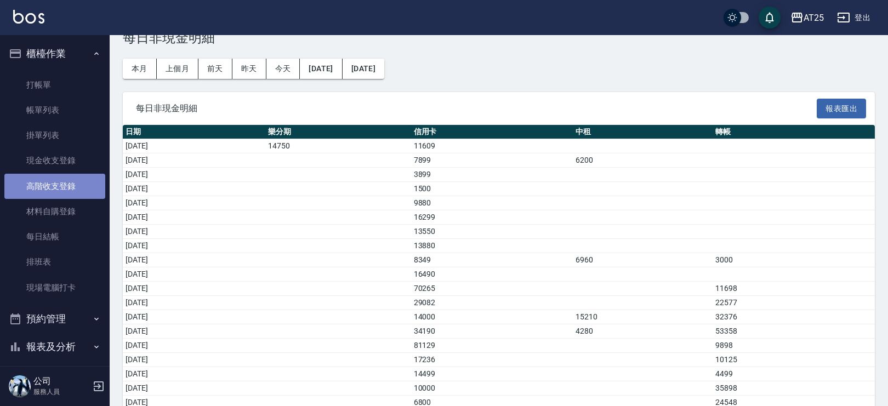
click at [79, 179] on link "高階收支登錄" at bounding box center [54, 186] width 101 height 25
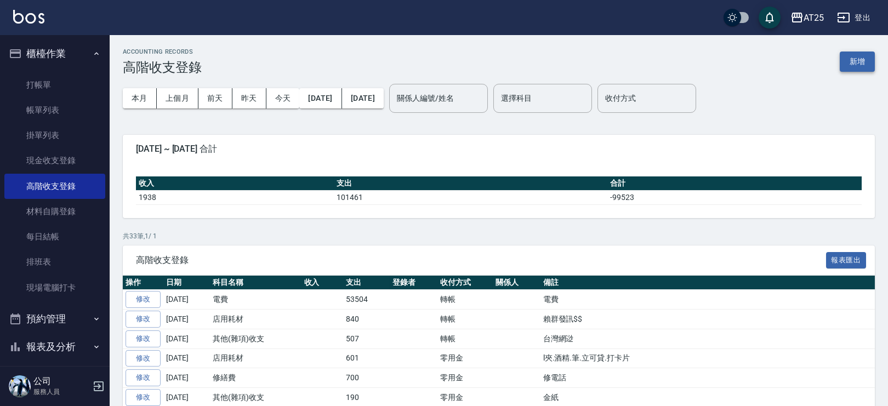
click at [864, 63] on button "新增" at bounding box center [857, 62] width 35 height 20
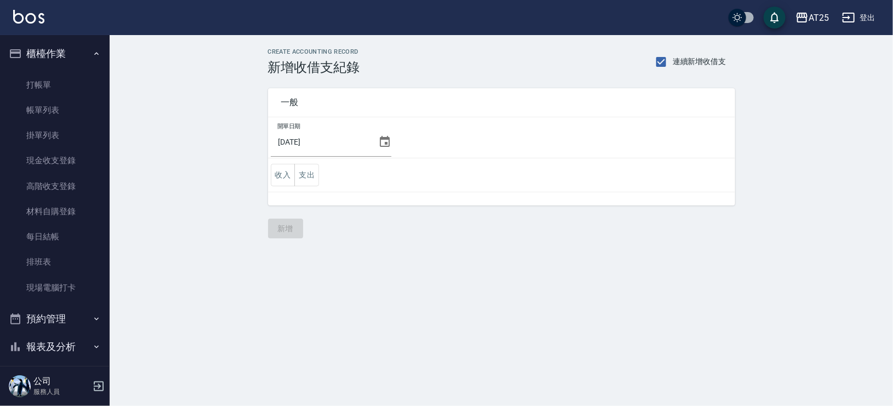
click at [379, 147] on icon at bounding box center [384, 141] width 13 height 13
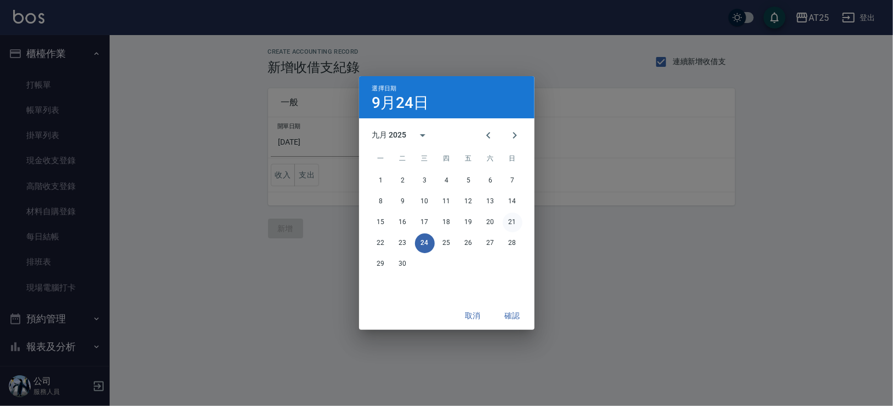
click at [517, 218] on button "21" at bounding box center [513, 223] width 20 height 20
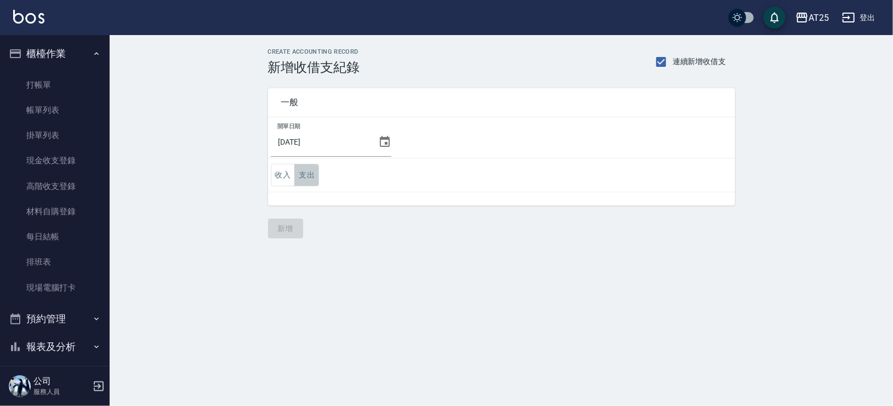
click at [305, 172] on button "支出" at bounding box center [306, 175] width 25 height 22
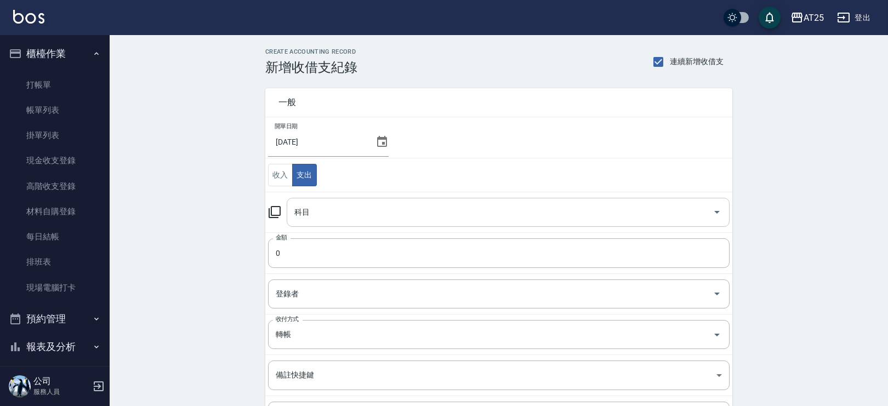
click at [441, 207] on input "科目" at bounding box center [500, 212] width 417 height 19
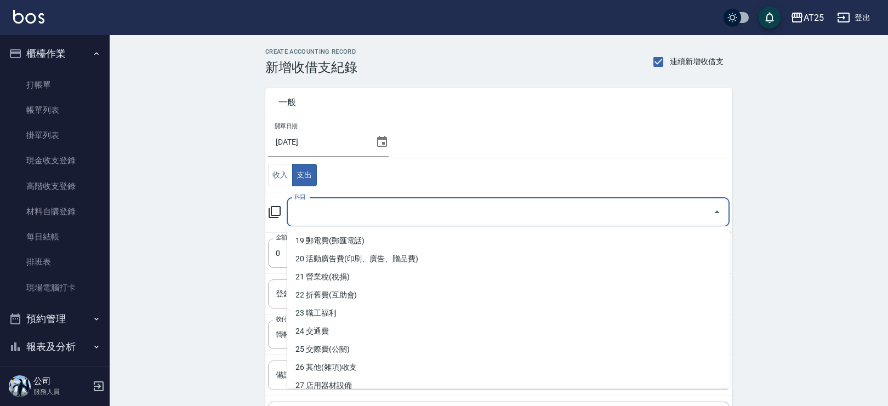
scroll to position [379, 0]
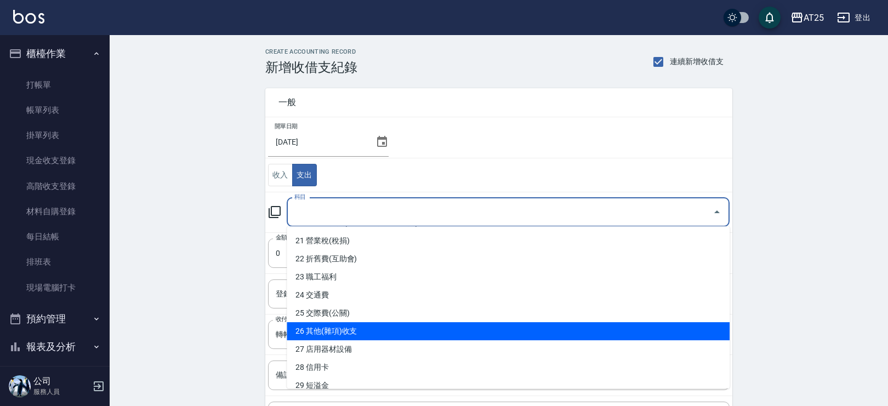
click at [594, 325] on li "26 其他(雜項)收支" at bounding box center [508, 331] width 443 height 18
type input "26 其他(雜項)收支"
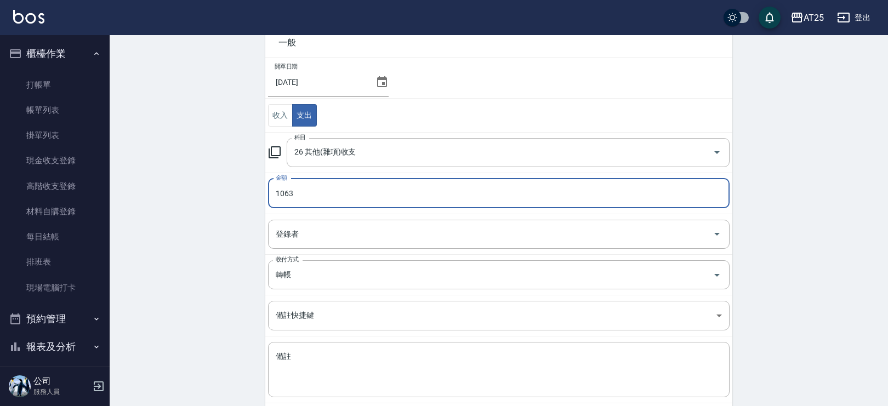
scroll to position [77, 0]
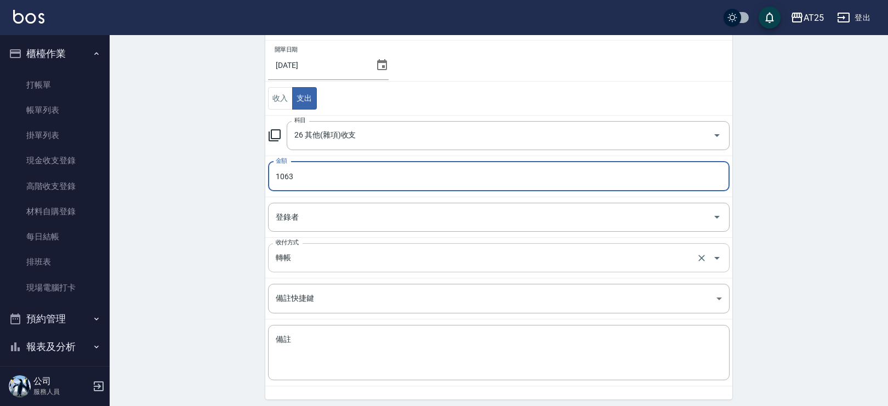
type input "1063"
click at [305, 259] on input "轉帳" at bounding box center [483, 257] width 421 height 19
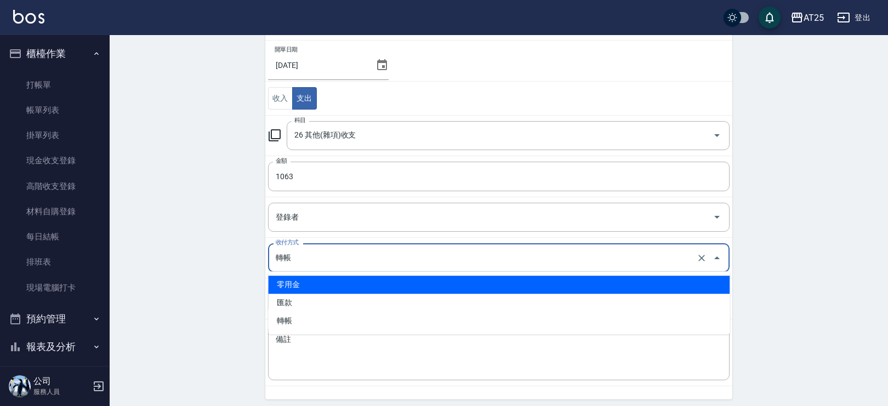
click at [303, 282] on li "零用金" at bounding box center [499, 285] width 462 height 18
type input "零用金"
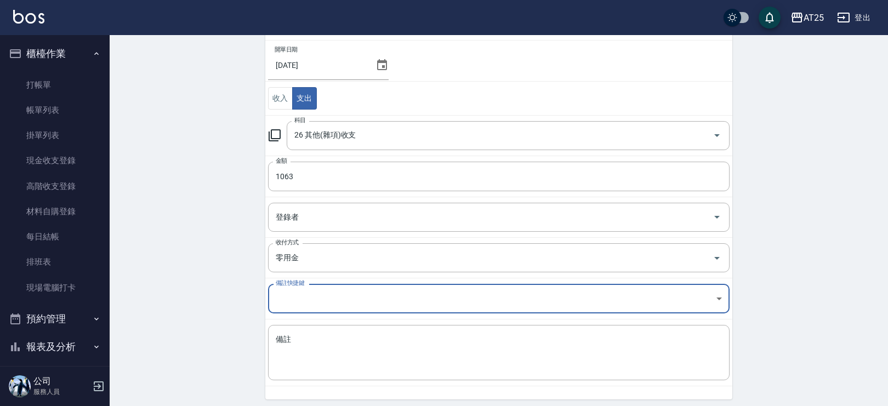
scroll to position [115, 0]
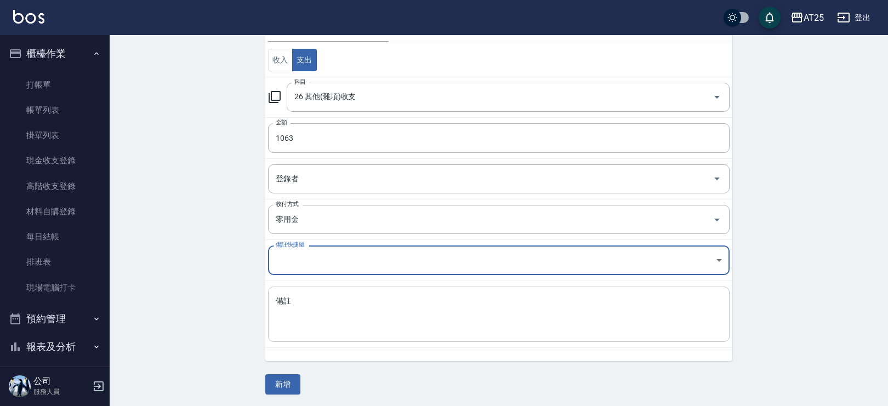
click at [395, 321] on textarea "備註" at bounding box center [499, 314] width 446 height 37
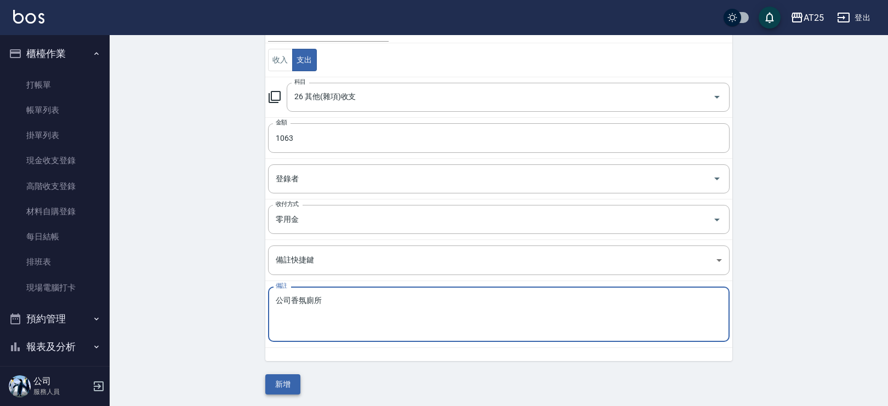
type textarea "公司香氛廁所"
click at [279, 387] on button "新增" at bounding box center [282, 384] width 35 height 20
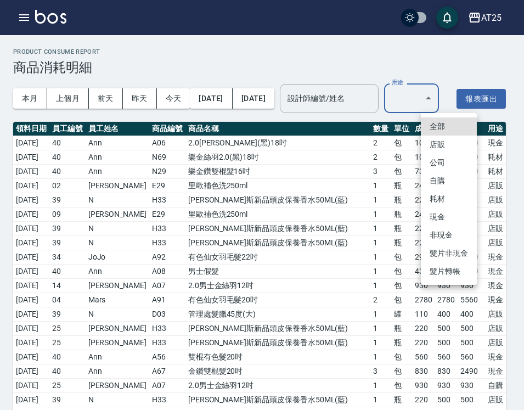
click at [453, 195] on li "耗材" at bounding box center [449, 199] width 56 height 18
type input "耗材"
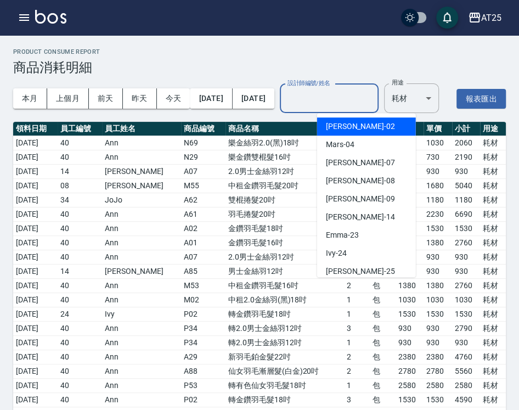
click at [372, 89] on div "設計師編號/姓名 設計師編號/姓名" at bounding box center [329, 98] width 99 height 29
click at [373, 95] on input "設計師編號/姓名" at bounding box center [329, 98] width 89 height 19
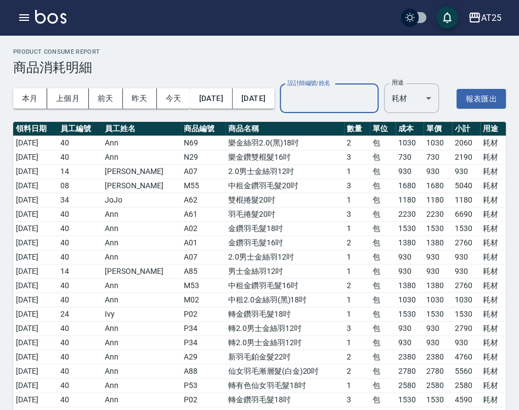
scroll to position [180, 0]
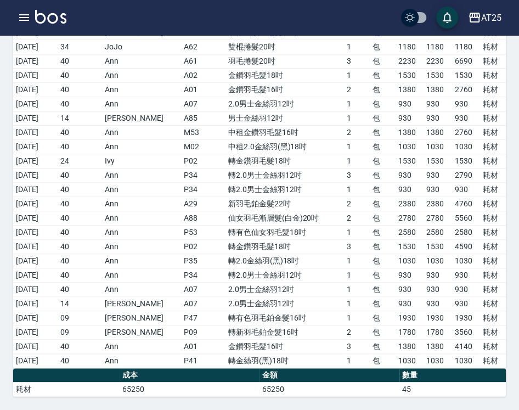
click at [150, 244] on td "Ann" at bounding box center [141, 246] width 78 height 14
drag, startPoint x: 67, startPoint y: 276, endPoint x: 496, endPoint y: 274, distance: 428.8
click at [496, 274] on tr "[DATE] 40 Ann P34 轉2.0男士金絲羽12吋 1 包 930 930 930 耗材" at bounding box center [259, 275] width 492 height 14
click at [181, 294] on td "A07" at bounding box center [203, 289] width 44 height 14
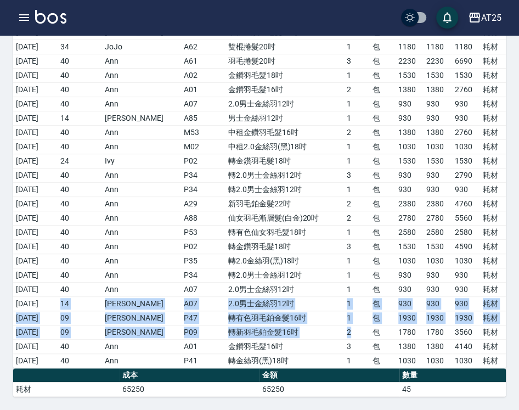
drag, startPoint x: 75, startPoint y: 306, endPoint x: 359, endPoint y: 331, distance: 285.1
click at [359, 331] on tbody "[DATE] 40 Ann N69 樂金絲羽2.0(黑)18吋 2 包 1030 1030 2060 耗材 [DATE] 40 Ann N29 樂金鑽雙棍髮1…" at bounding box center [259, 174] width 492 height 385
click at [355, 329] on td "2" at bounding box center [357, 332] width 26 height 14
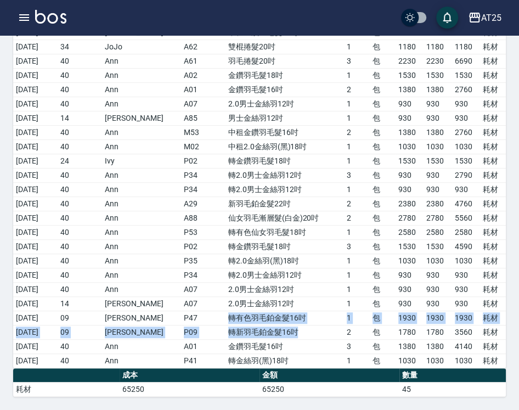
drag, startPoint x: 208, startPoint y: 317, endPoint x: 287, endPoint y: 326, distance: 79.4
click at [287, 326] on tbody "[DATE] 40 Ann N69 樂金絲羽2.0(黑)18吋 2 包 1030 1030 2060 耗材 [DATE] 40 Ann N29 樂金鑽雙棍髮1…" at bounding box center [259, 174] width 492 height 385
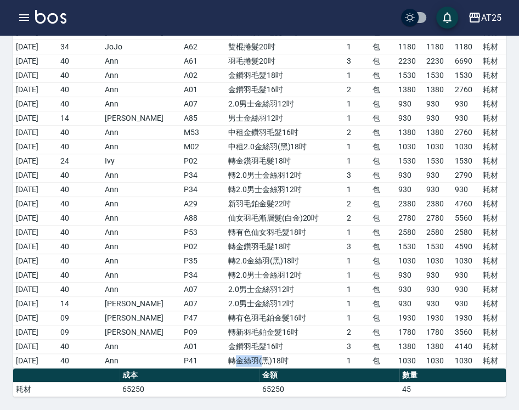
drag, startPoint x: 223, startPoint y: 360, endPoint x: 248, endPoint y: 362, distance: 25.9
click at [248, 362] on td "轉金絲羽(黑)18吋" at bounding box center [284, 360] width 118 height 14
click at [316, 339] on td "金鑽羽毛髮16吋" at bounding box center [284, 346] width 118 height 14
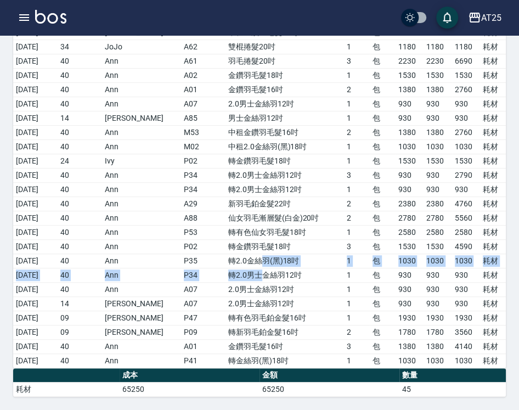
drag, startPoint x: 251, startPoint y: 268, endPoint x: 260, endPoint y: 268, distance: 9.3
click at [254, 268] on tbody "[DATE] 40 Ann N69 樂金絲羽2.0(黑)18吋 2 包 1030 1030 2060 耗材 [DATE] 40 Ann N29 樂金鑽雙棍髮1…" at bounding box center [259, 174] width 492 height 385
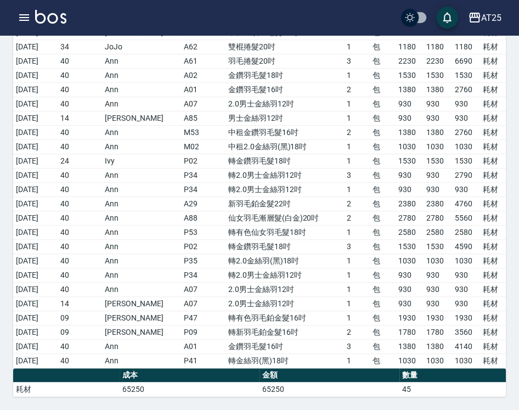
click at [260, 268] on td "轉2.0男士金絲羽12吋" at bounding box center [284, 275] width 118 height 14
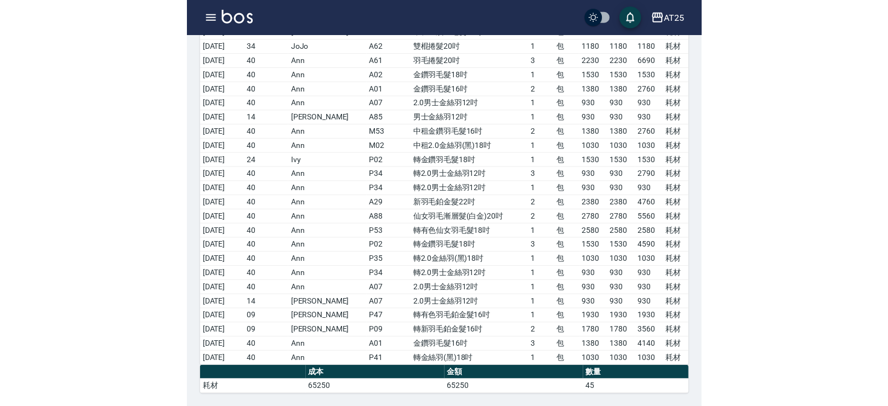
scroll to position [153, 0]
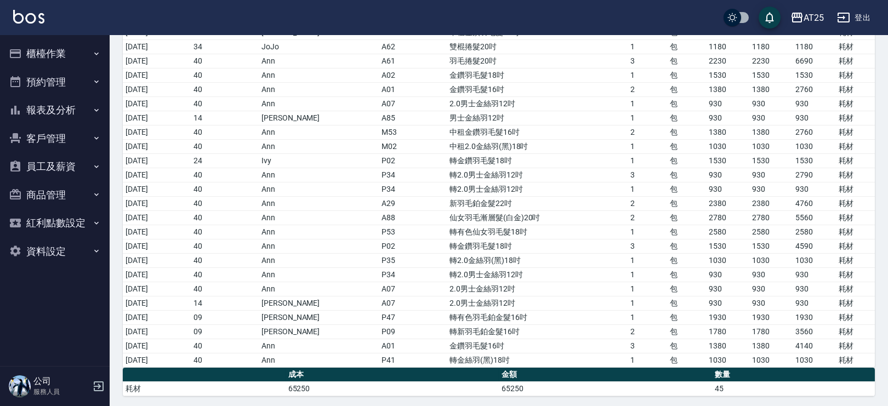
click at [381, 123] on td "A85" at bounding box center [413, 118] width 68 height 14
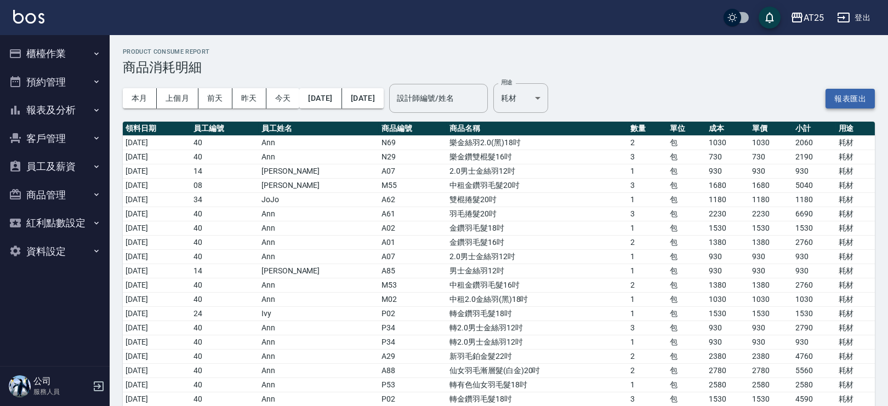
click at [851, 90] on button "報表匯出" at bounding box center [850, 99] width 49 height 20
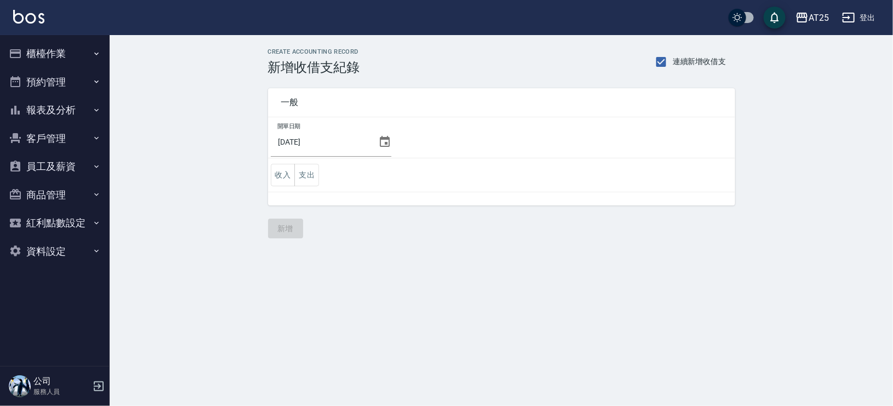
click at [372, 136] on div "2025/09/21" at bounding box center [331, 142] width 121 height 30
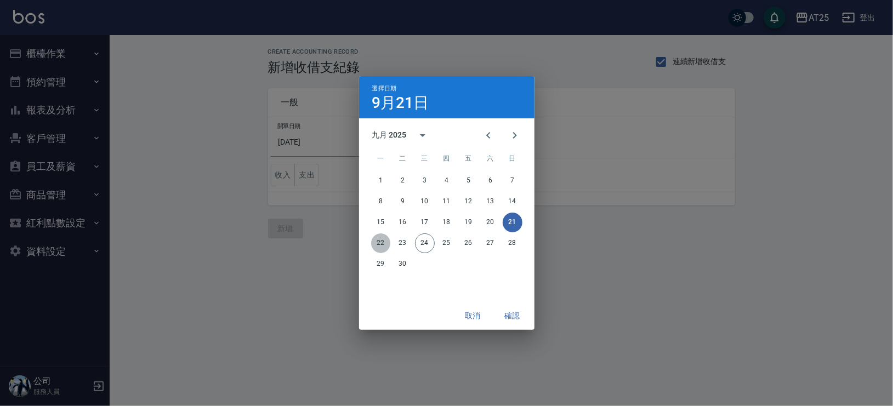
click at [383, 241] on button "22" at bounding box center [381, 244] width 20 height 20
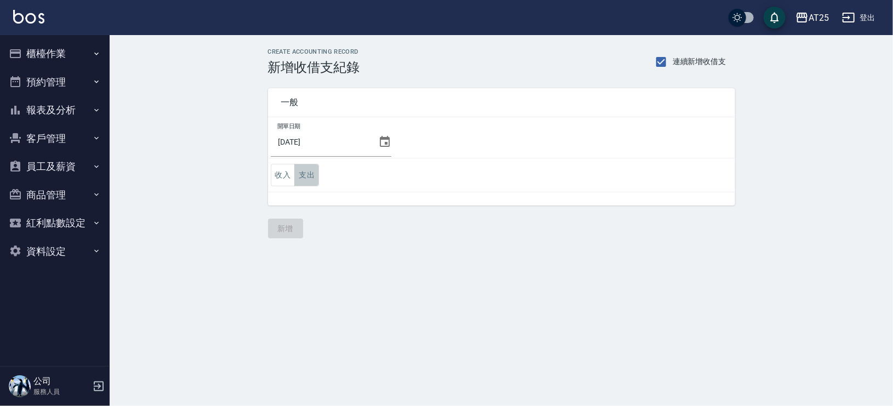
click at [299, 168] on button "支出" at bounding box center [306, 175] width 25 height 22
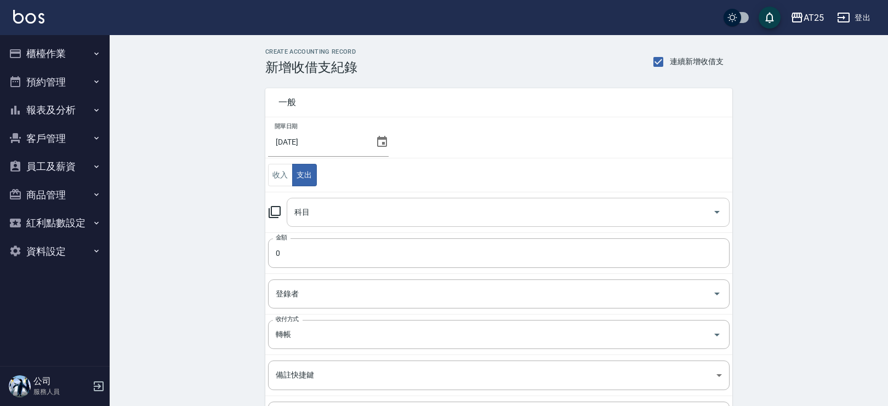
click at [385, 201] on div "科目" at bounding box center [508, 212] width 443 height 29
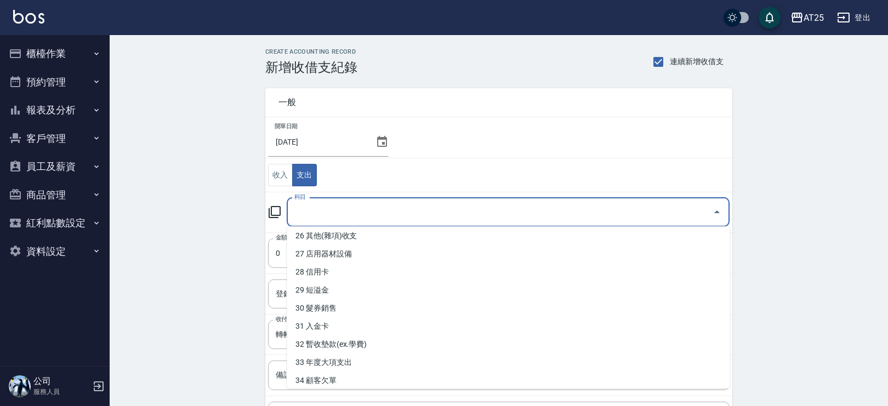
scroll to position [453, 0]
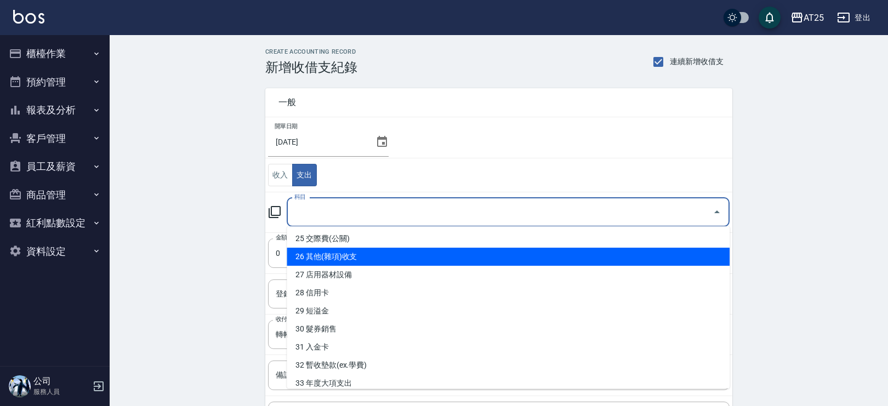
click at [546, 259] on li "26 其他(雜項)收支" at bounding box center [508, 257] width 443 height 18
type input "26 其他(雜項)收支"
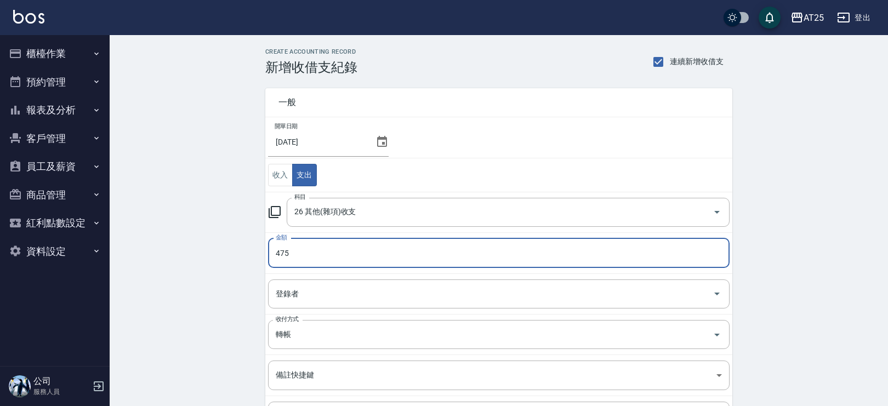
scroll to position [72, 0]
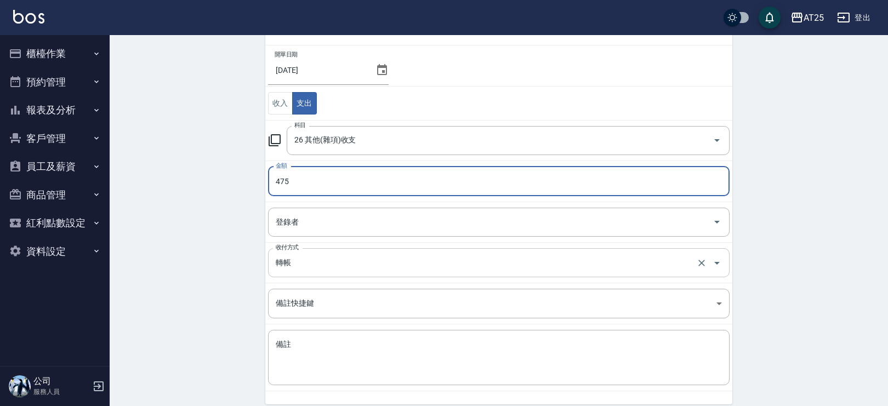
type input "475"
click at [396, 268] on input "轉帳" at bounding box center [483, 262] width 421 height 19
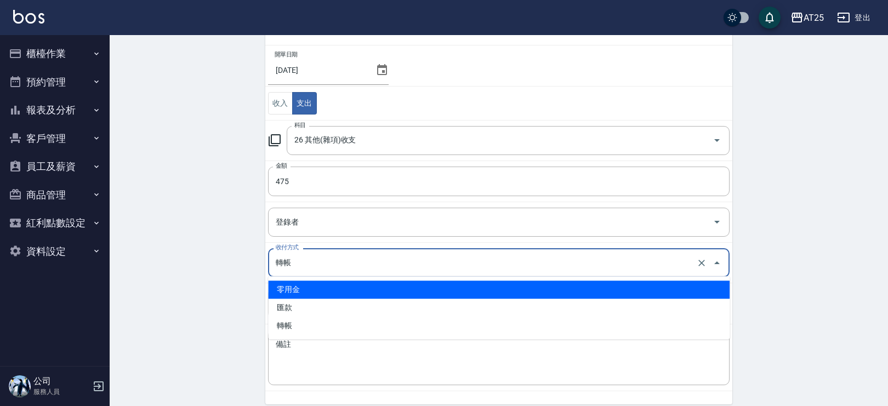
click at [380, 282] on li "零用金" at bounding box center [499, 290] width 462 height 18
type input "零用金"
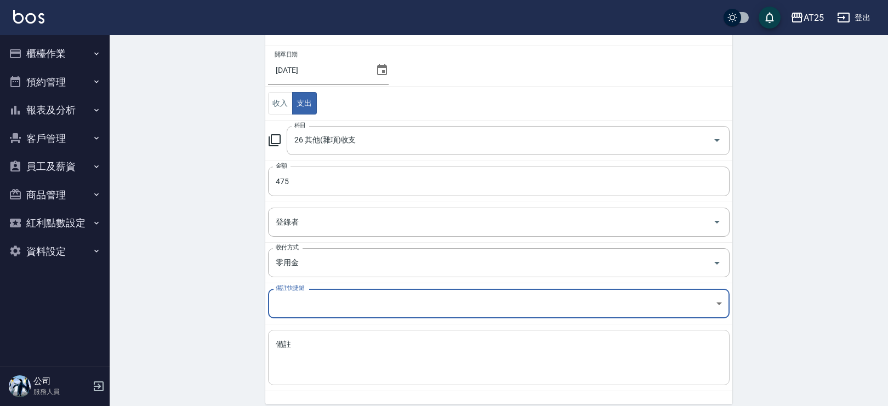
click at [368, 347] on textarea "備註" at bounding box center [499, 357] width 446 height 37
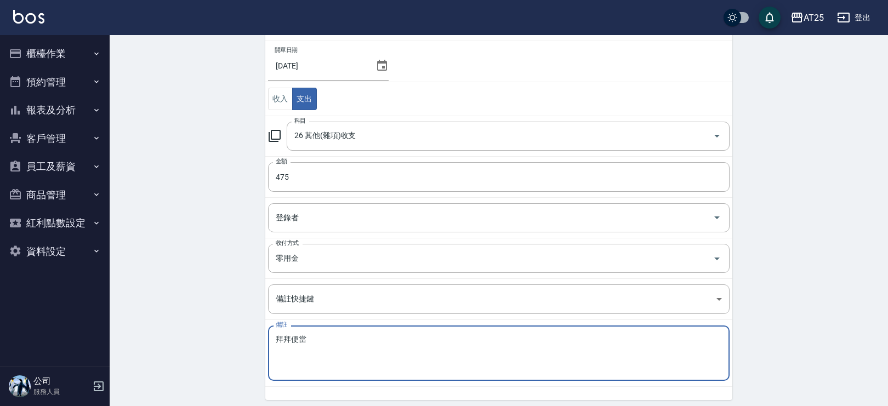
scroll to position [115, 0]
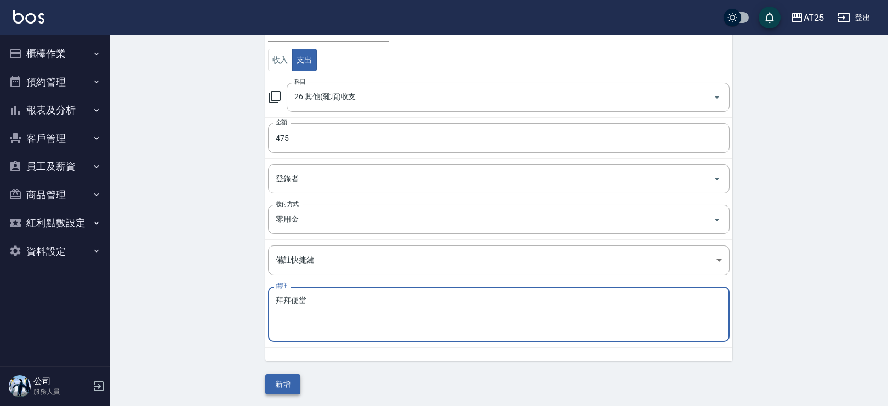
type textarea "拜拜便當"
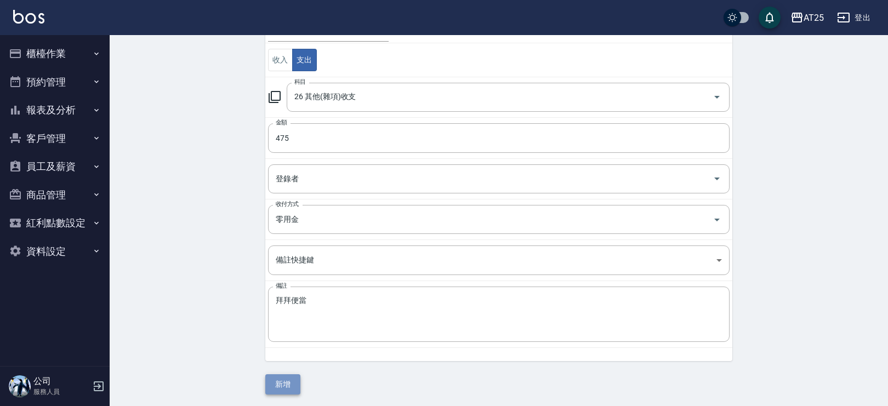
click at [290, 377] on button "新增" at bounding box center [282, 384] width 35 height 20
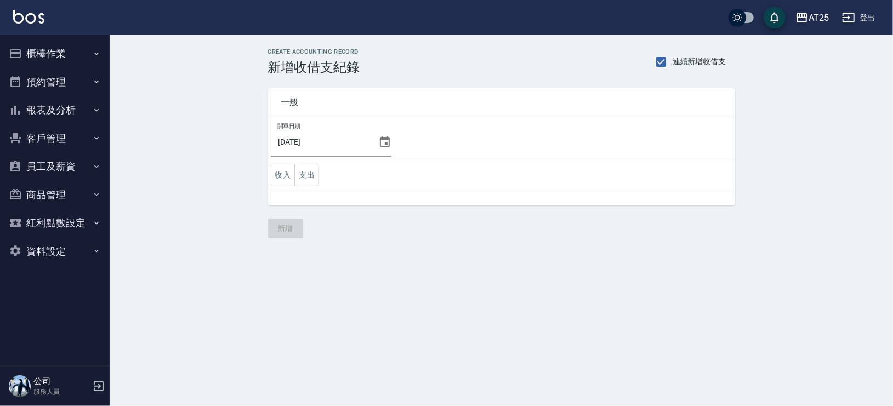
click at [378, 142] on icon at bounding box center [384, 141] width 13 height 13
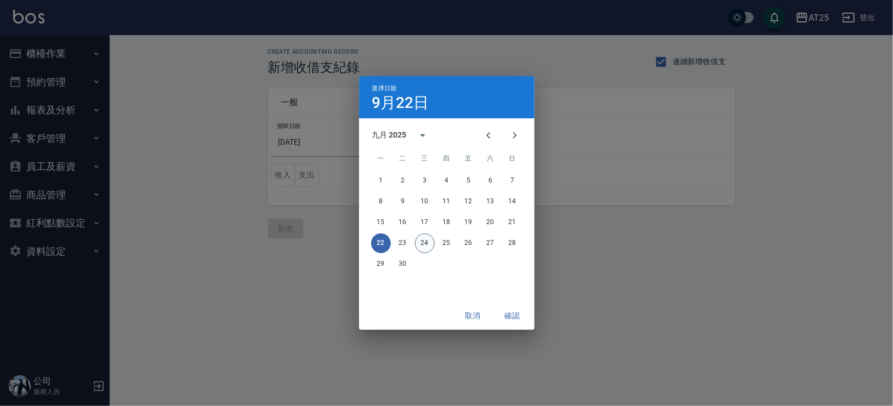
click at [421, 240] on button "24" at bounding box center [425, 244] width 20 height 20
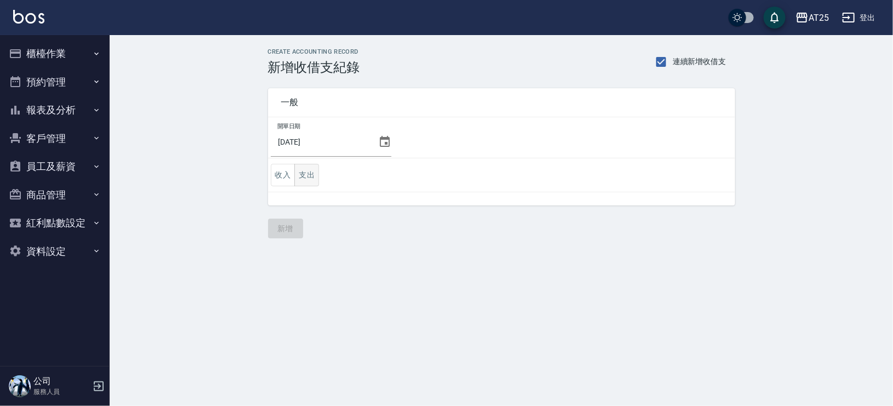
click at [301, 179] on button "支出" at bounding box center [306, 175] width 25 height 22
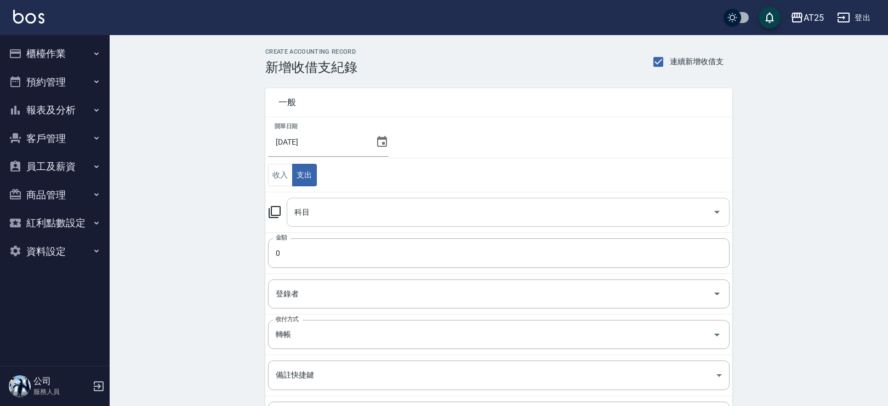
click at [384, 219] on input "科目" at bounding box center [500, 212] width 417 height 19
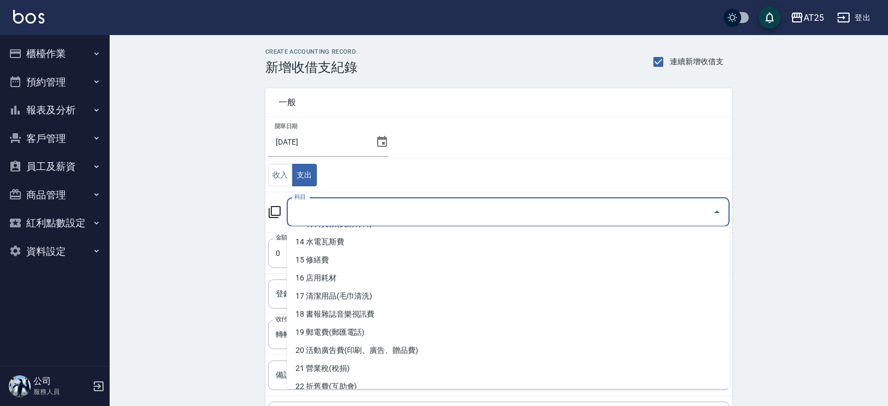
scroll to position [230, 0]
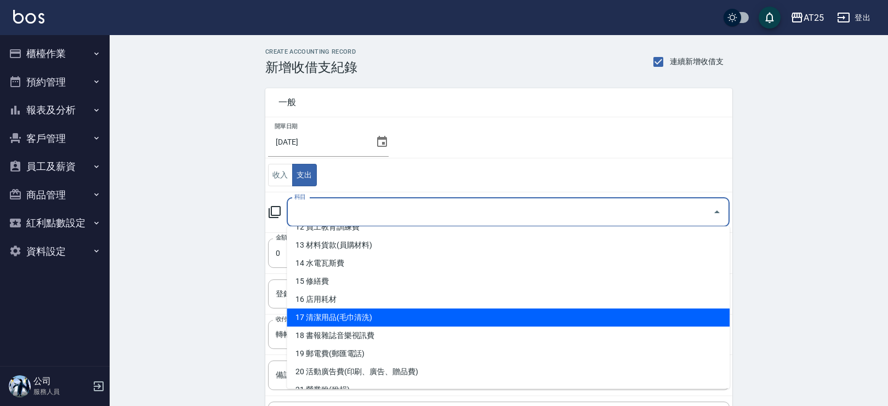
click at [412, 322] on li "17 清潔用品(毛巾清洗)" at bounding box center [508, 318] width 443 height 18
type input "17 清潔用品(毛巾清洗)"
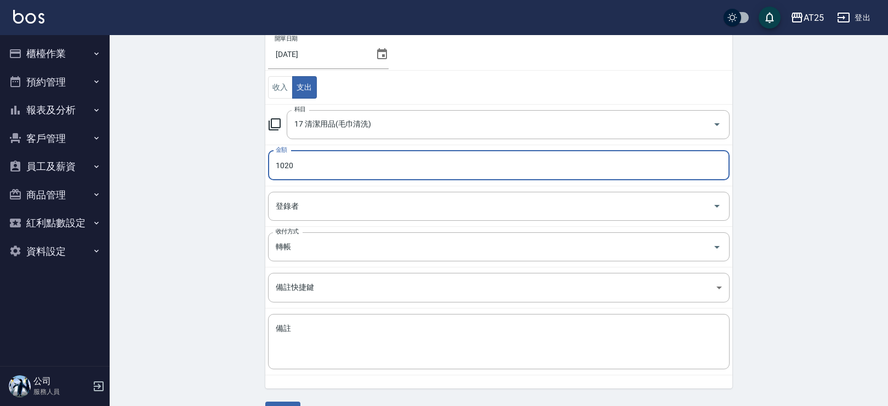
scroll to position [104, 0]
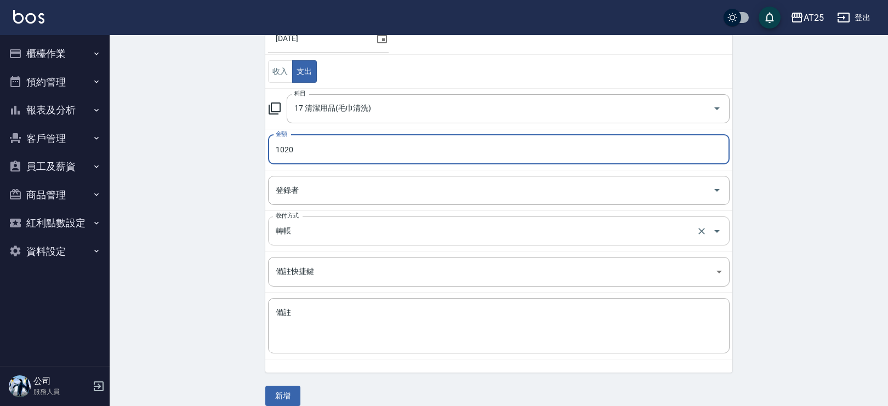
type input "1020"
click at [296, 232] on input "轉帳" at bounding box center [483, 230] width 421 height 19
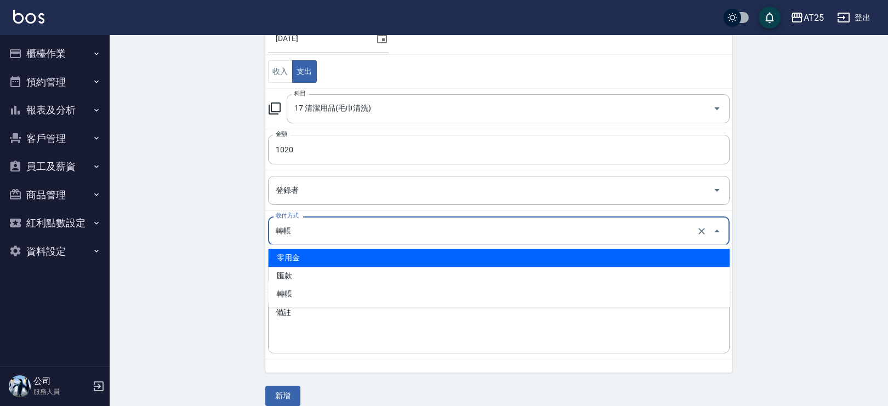
click at [305, 261] on li "零用金" at bounding box center [499, 258] width 462 height 18
type input "零用金"
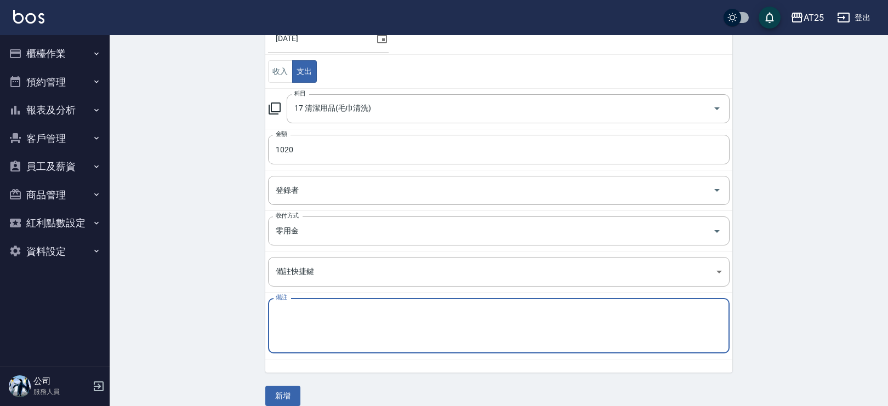
click at [299, 318] on textarea "備註" at bounding box center [499, 326] width 446 height 37
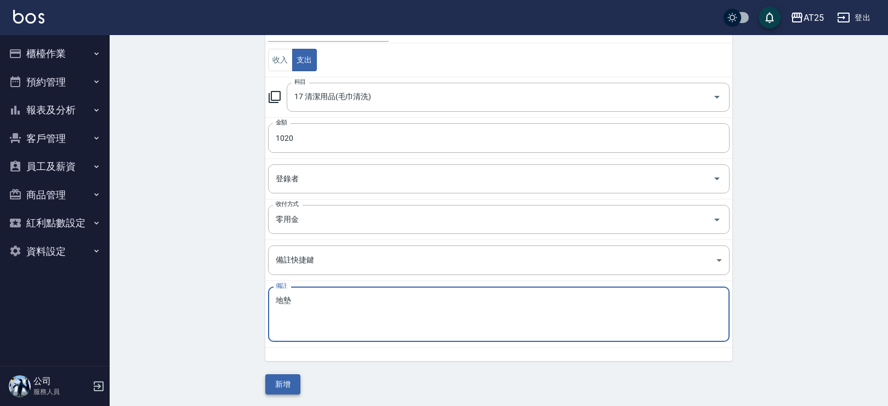
type textarea "地墊"
click at [291, 379] on button "新增" at bounding box center [282, 384] width 35 height 20
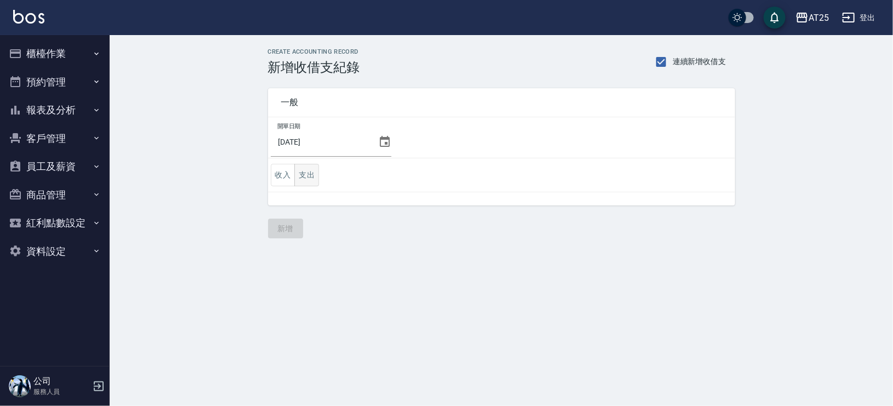
click at [306, 166] on button "支出" at bounding box center [306, 175] width 25 height 22
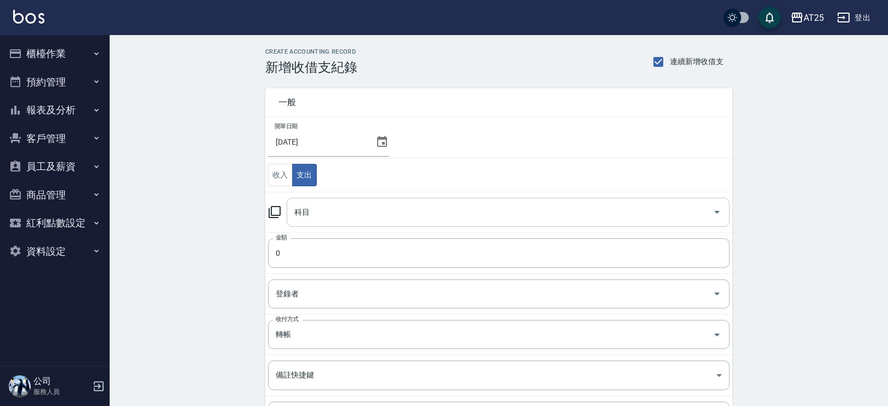
click at [326, 207] on input "科目" at bounding box center [500, 212] width 417 height 19
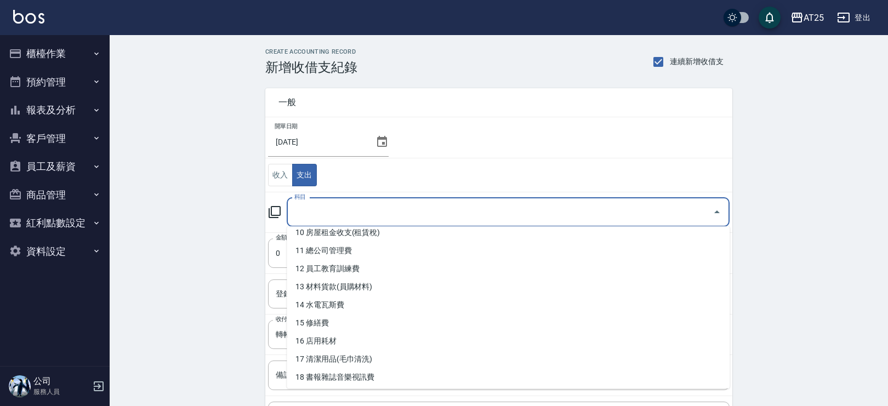
scroll to position [201, 0]
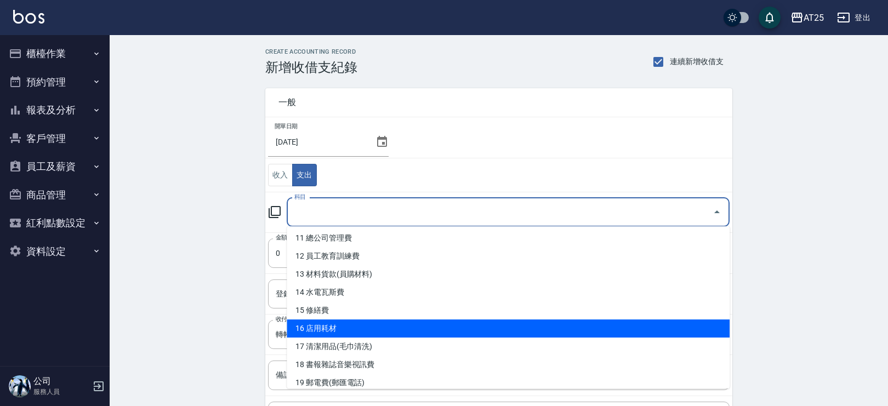
click at [649, 329] on li "16 店用耗材" at bounding box center [508, 329] width 443 height 18
type input "16 店用耗材"
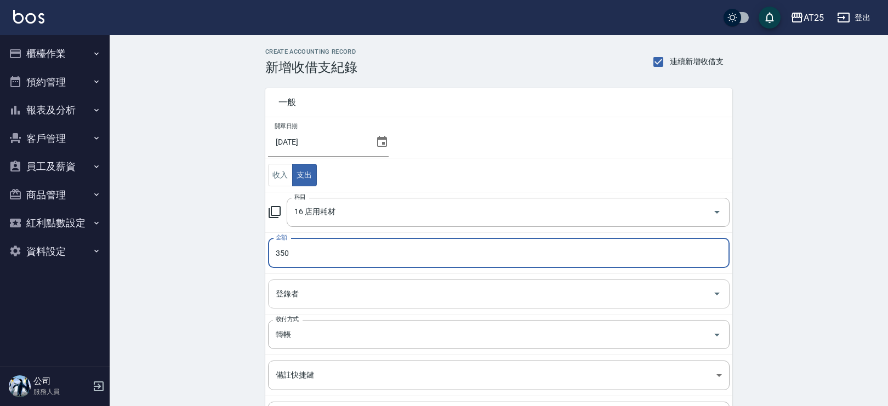
type input "350"
click at [333, 292] on input "登錄者" at bounding box center [490, 294] width 435 height 19
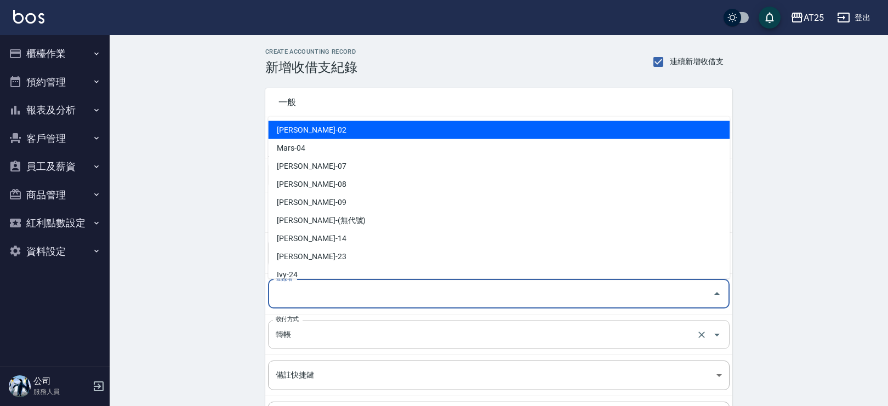
click at [309, 335] on input "轉帳" at bounding box center [483, 334] width 421 height 19
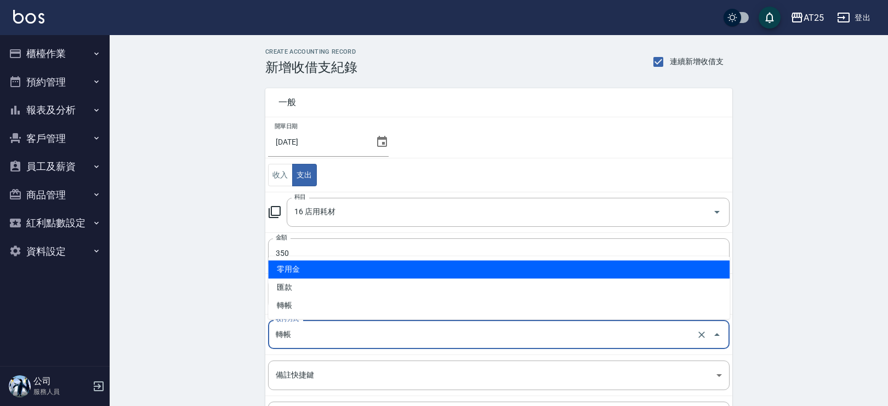
click at [318, 271] on li "零用金" at bounding box center [499, 269] width 462 height 18
type input "零用金"
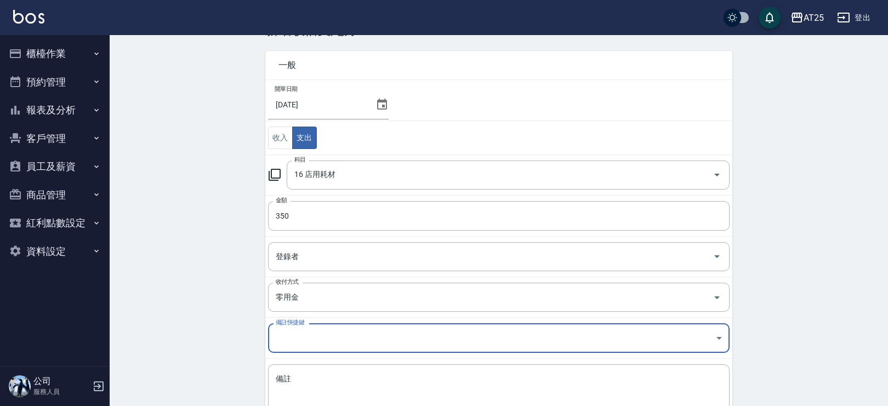
scroll to position [38, 0]
click at [323, 376] on textarea "備註" at bounding box center [499, 391] width 446 height 37
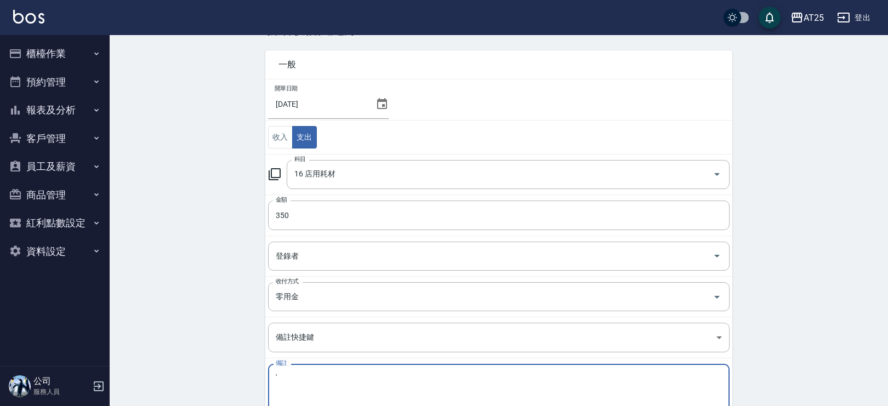
type textarea "'"
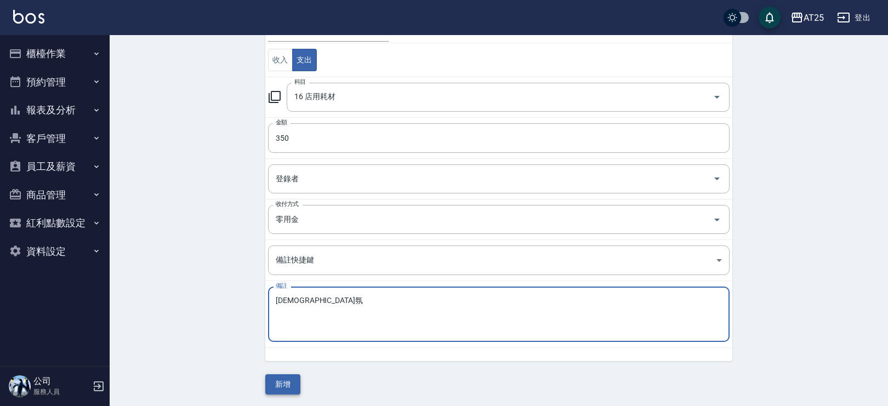
type textarea "[DEMOGRAPHIC_DATA]氛"
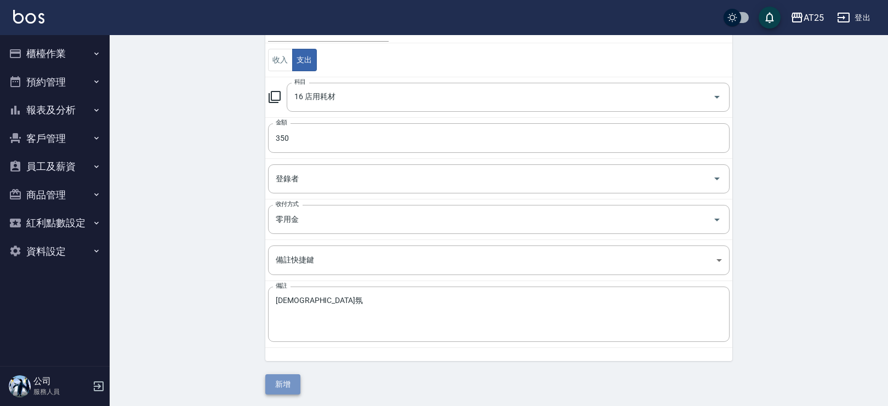
click at [279, 379] on button "新增" at bounding box center [282, 384] width 35 height 20
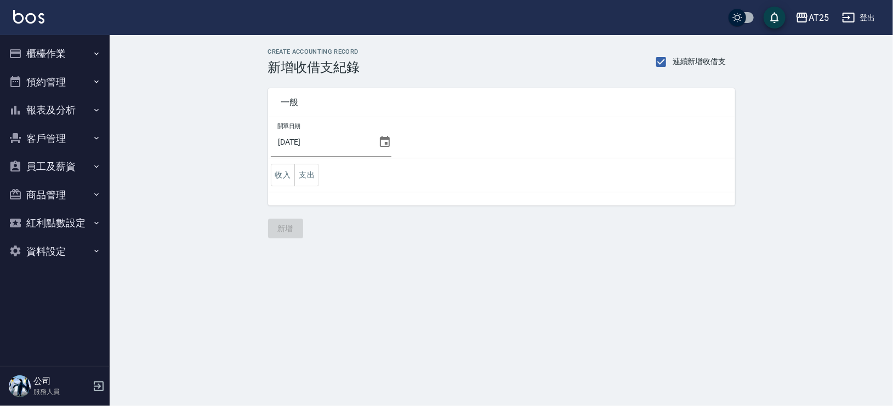
click at [82, 104] on button "報表及分析" at bounding box center [54, 110] width 101 height 29
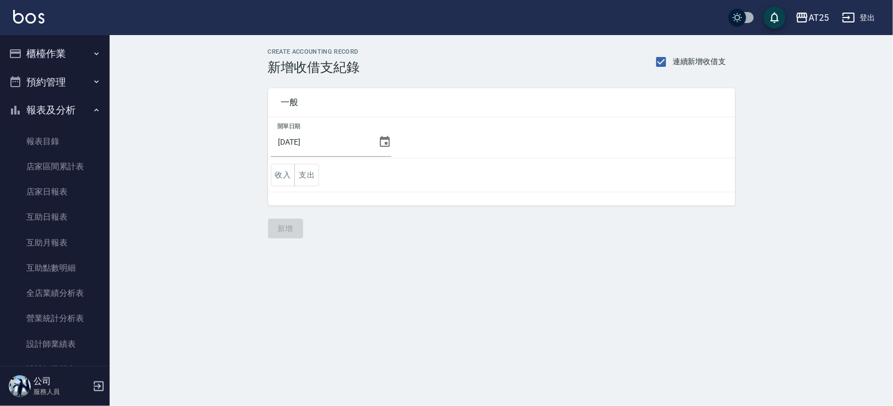
drag, startPoint x: 83, startPoint y: 115, endPoint x: 96, endPoint y: 68, distance: 48.3
click at [83, 115] on button "報表及分析" at bounding box center [54, 110] width 101 height 29
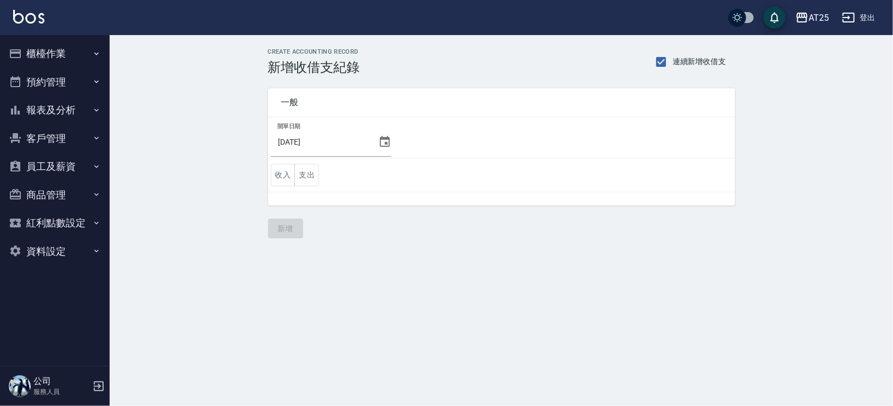
click at [101, 62] on button "櫃檯作業" at bounding box center [54, 53] width 101 height 29
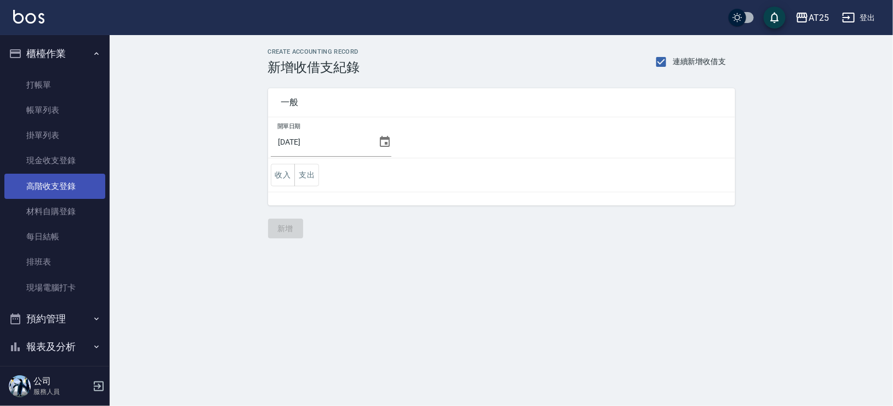
click at [73, 183] on link "高階收支登錄" at bounding box center [54, 186] width 101 height 25
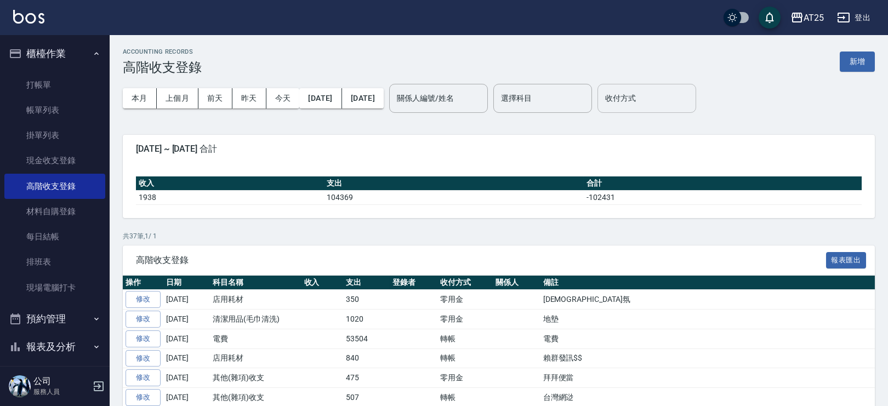
click at [680, 105] on input "收付方式" at bounding box center [647, 98] width 89 height 19
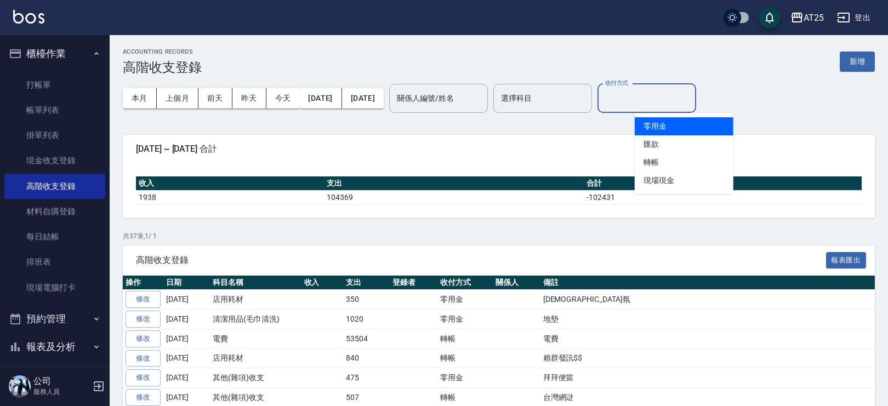
click at [674, 129] on li "零用金" at bounding box center [684, 126] width 99 height 18
type input "零用金"
